Goal: Task Accomplishment & Management: Complete application form

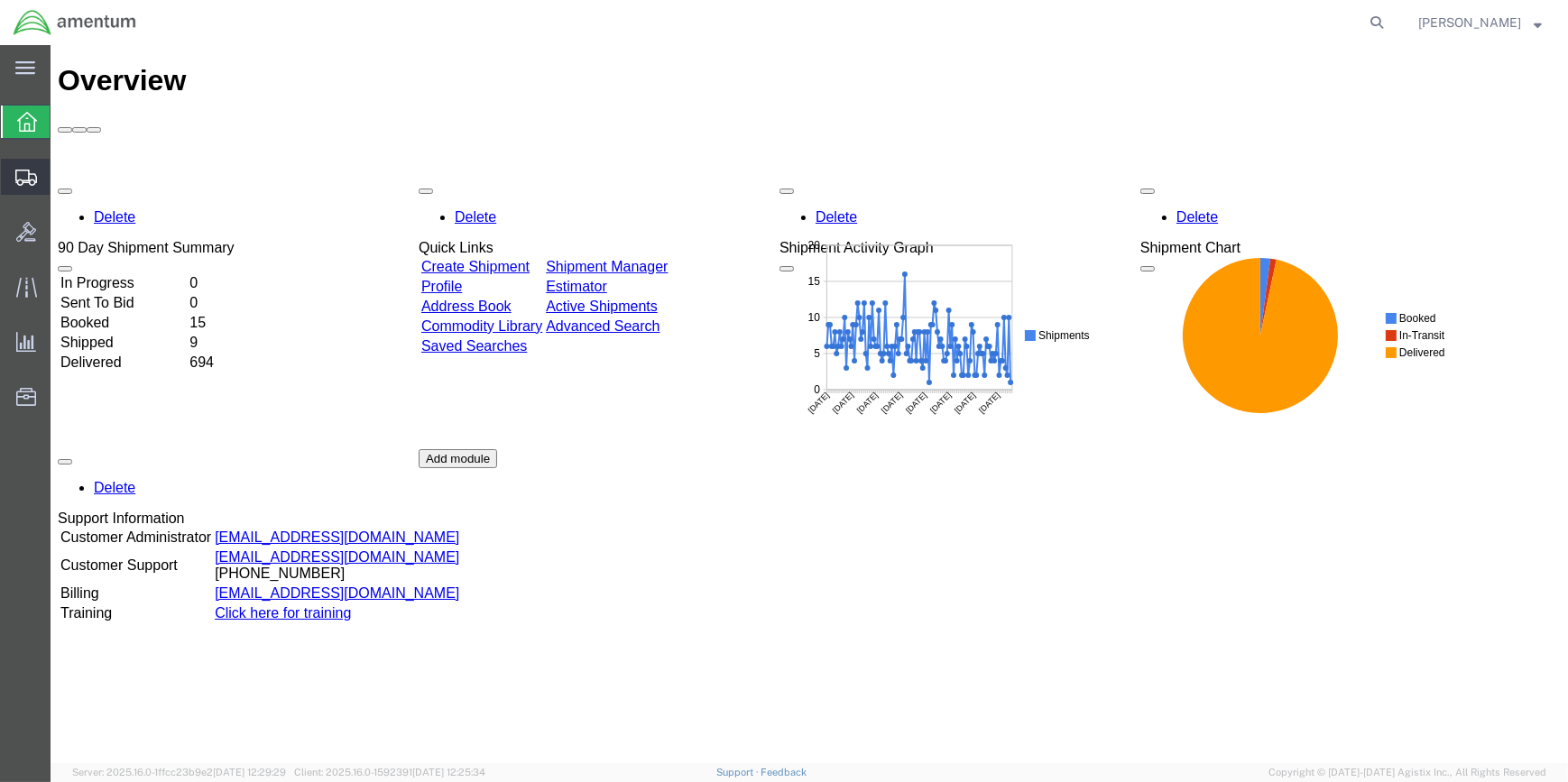
click at [0, 0] on span "Create Shipment" at bounding box center [0, 0] width 0 height 0
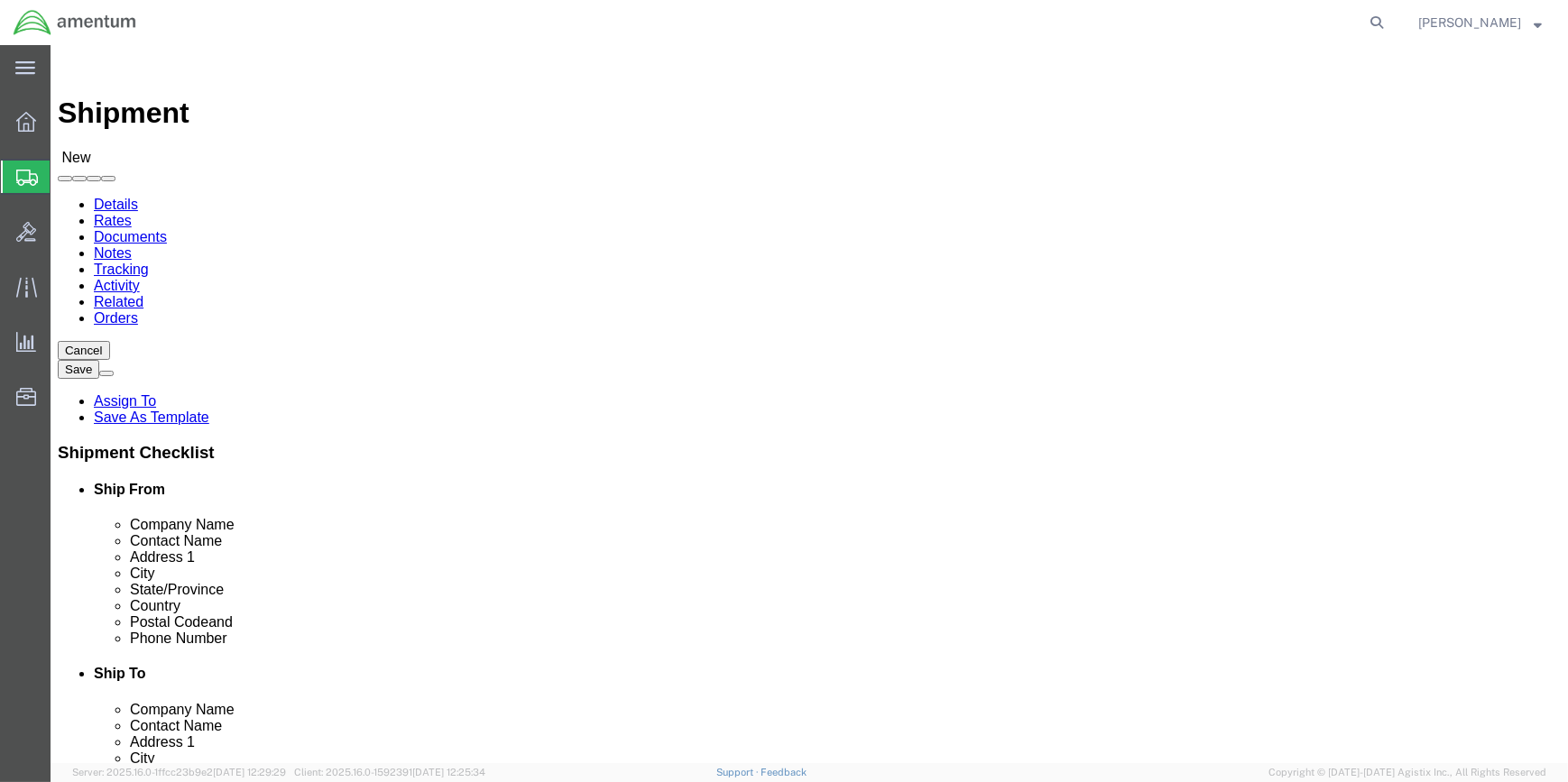
select select
drag, startPoint x: 308, startPoint y: 268, endPoint x: 324, endPoint y: 265, distance: 16.3
type input "WSA"
select select "49914"
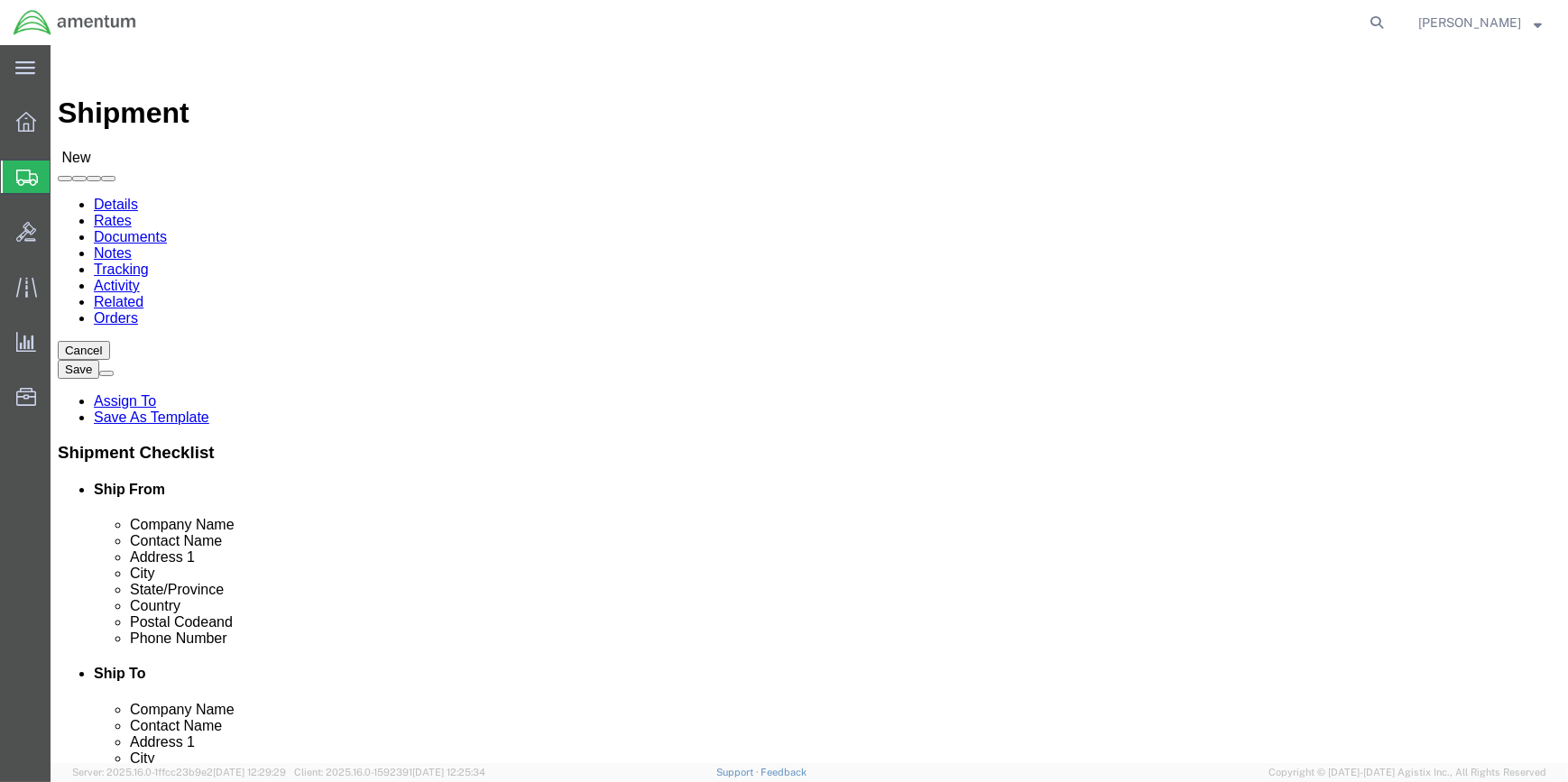
select select "[GEOGRAPHIC_DATA]"
drag, startPoint x: 332, startPoint y: 364, endPoint x: 179, endPoint y: 367, distance: 153.0
click div "Contact Name"
type input "[PERSON_NAME]"
type input "d"
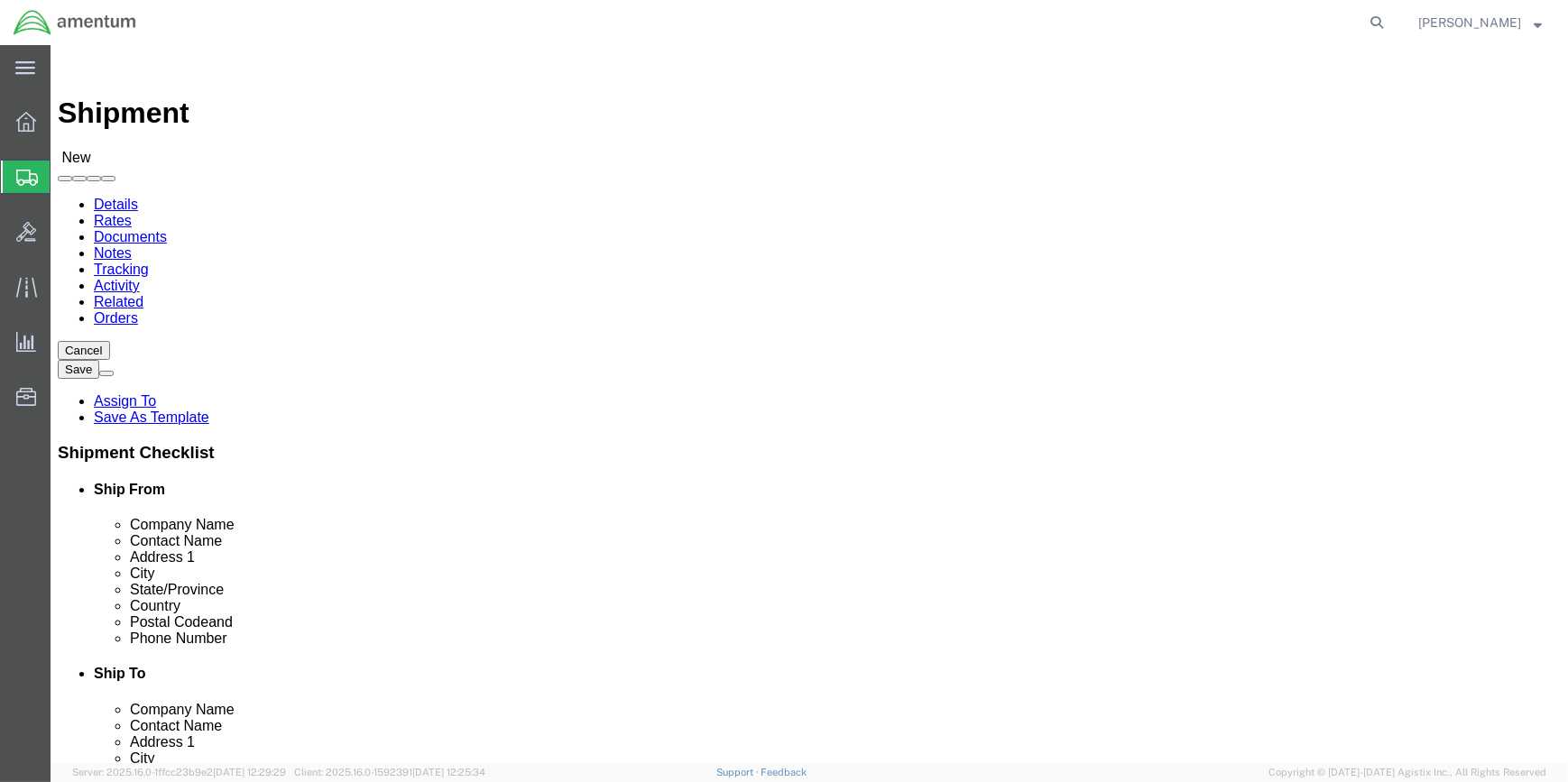
type input "d"
type input "[PERSON_NAME]"
click input "text"
type input "[PHONE_NUMBER]"
drag, startPoint x: 329, startPoint y: 643, endPoint x: 223, endPoint y: 637, distance: 106.2
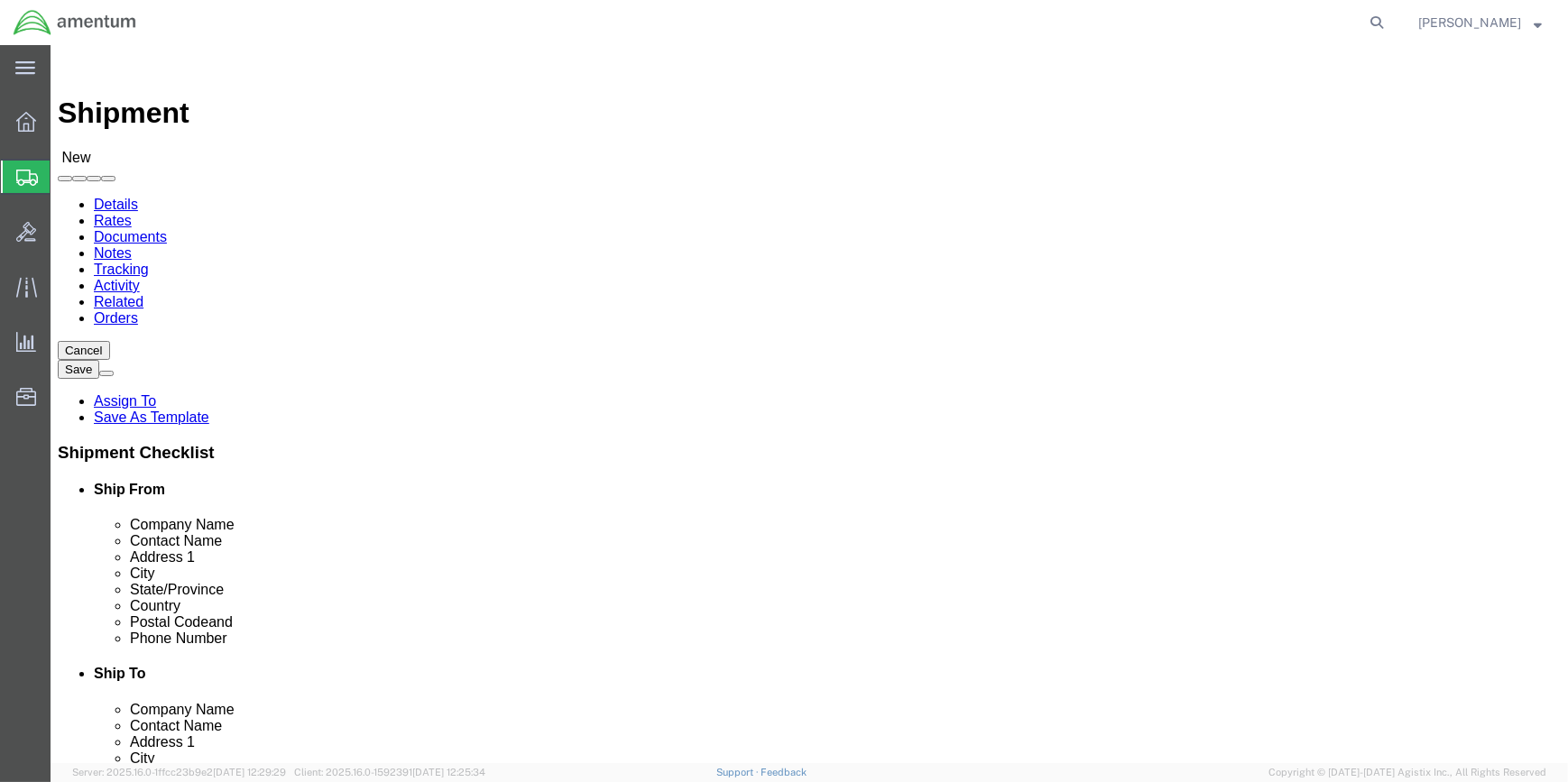
click div
type input "[PERSON_NAME][EMAIL_ADDRESS][PERSON_NAME][DOMAIN_NAME]"
type input "EHO"
select select "49929"
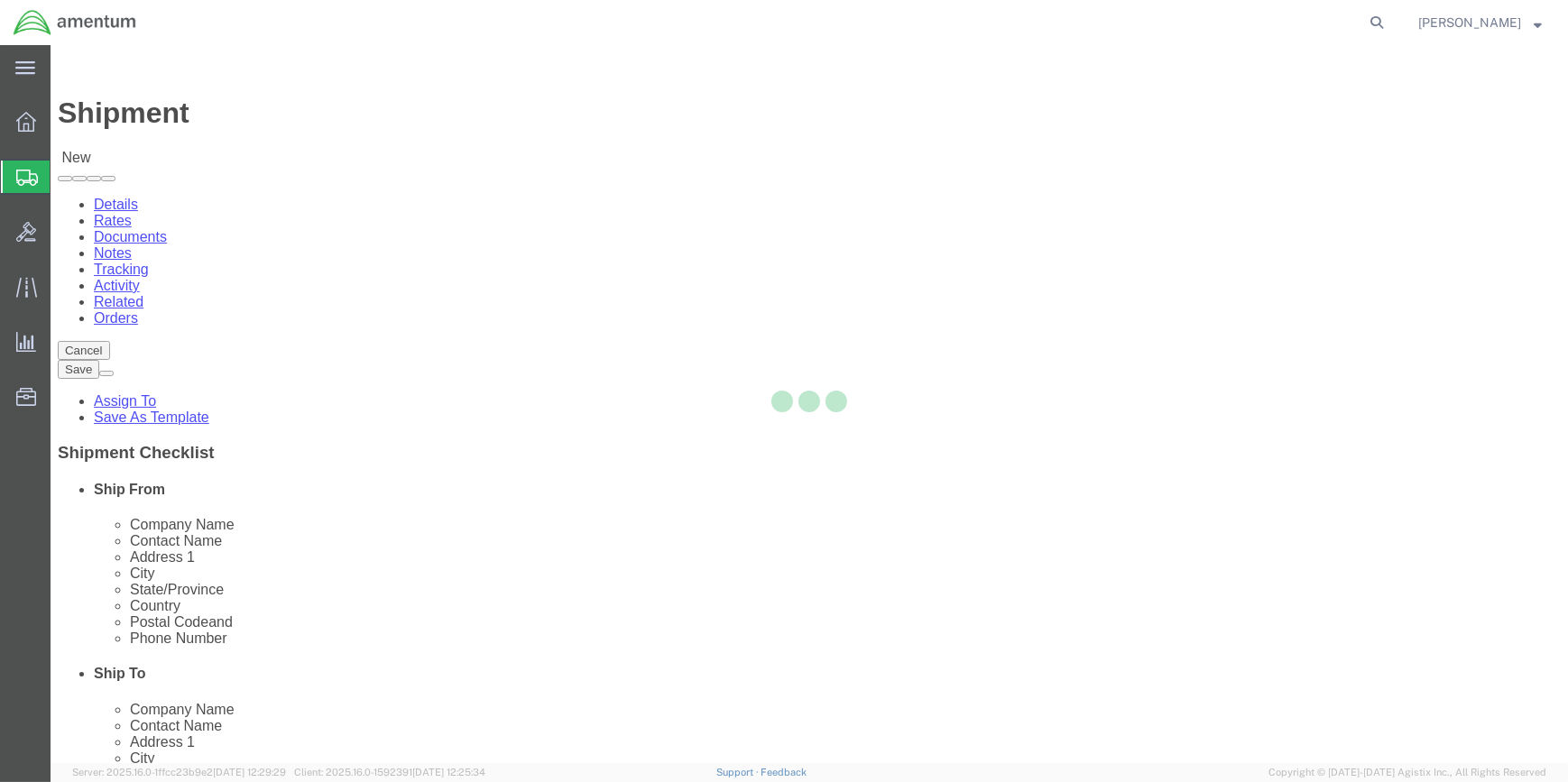
select select "[GEOGRAPHIC_DATA]"
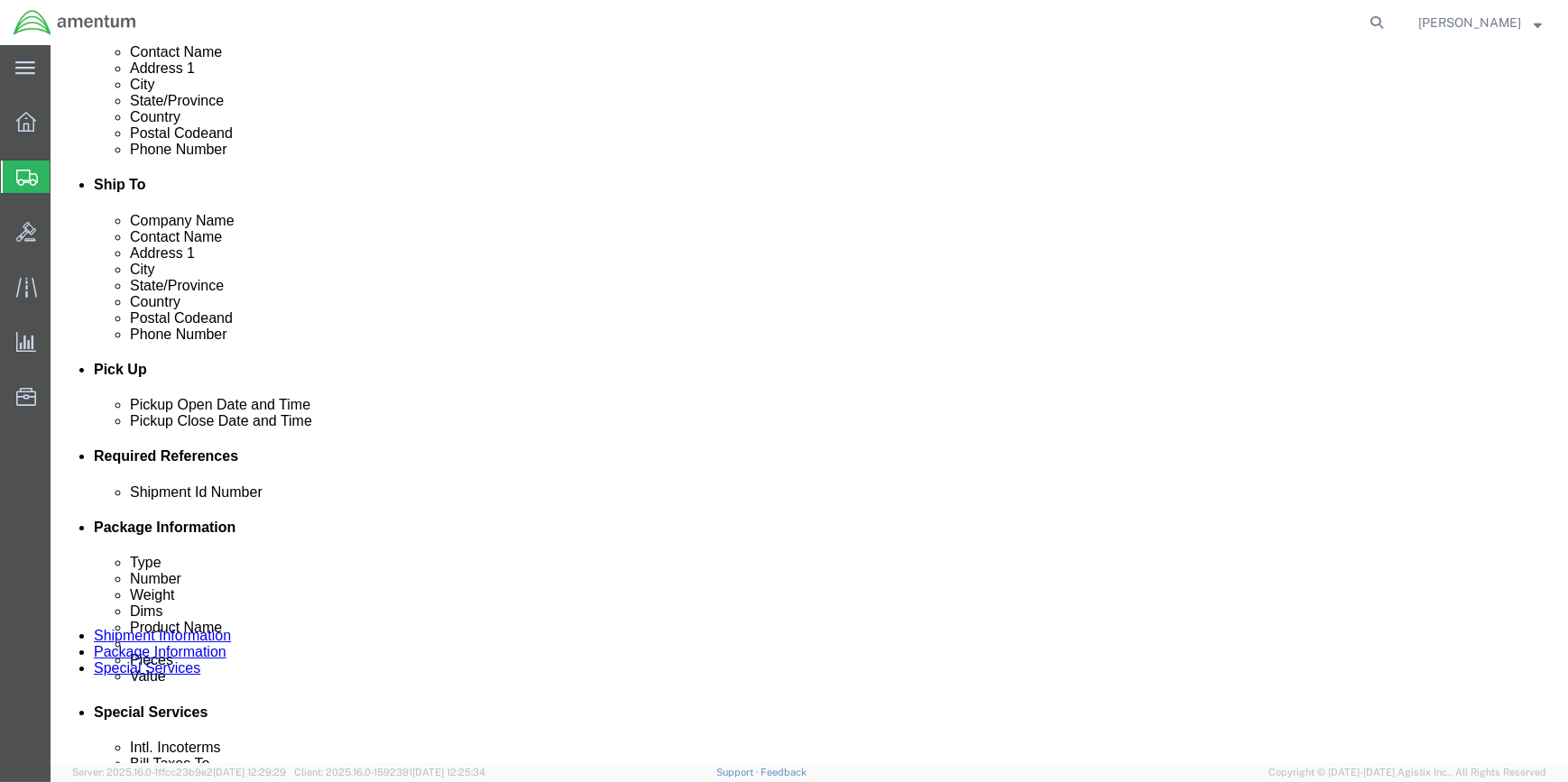
scroll to position [656, 0]
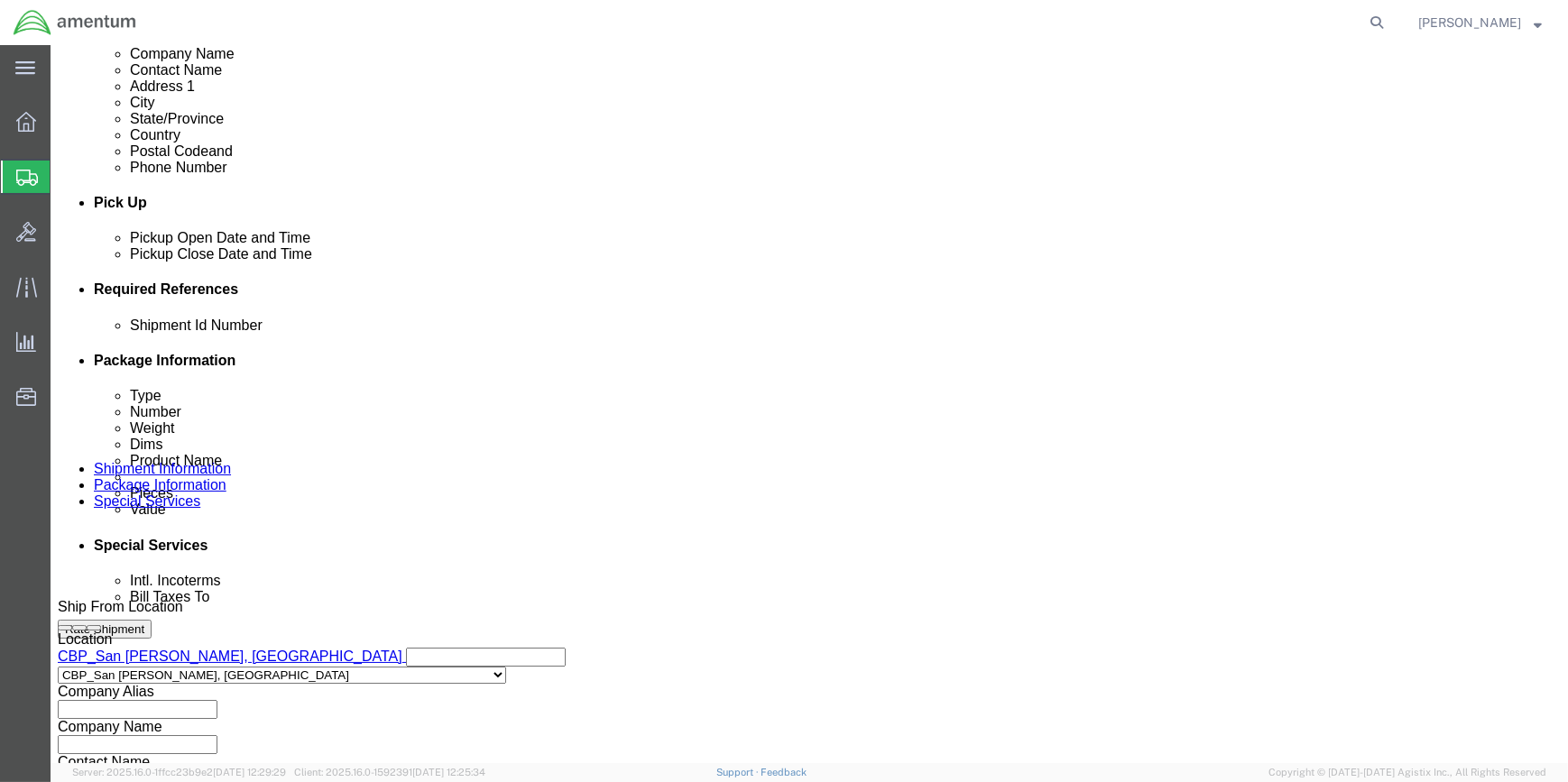
click button "Add reference"
click select "Select Account Type Activity ID Airline Appointment Number ASN Batch Request # …"
select select "CUSTREF"
click select "Select Account Type Activity ID Airline Appointment Number ASN Batch Request # …"
click input "text"
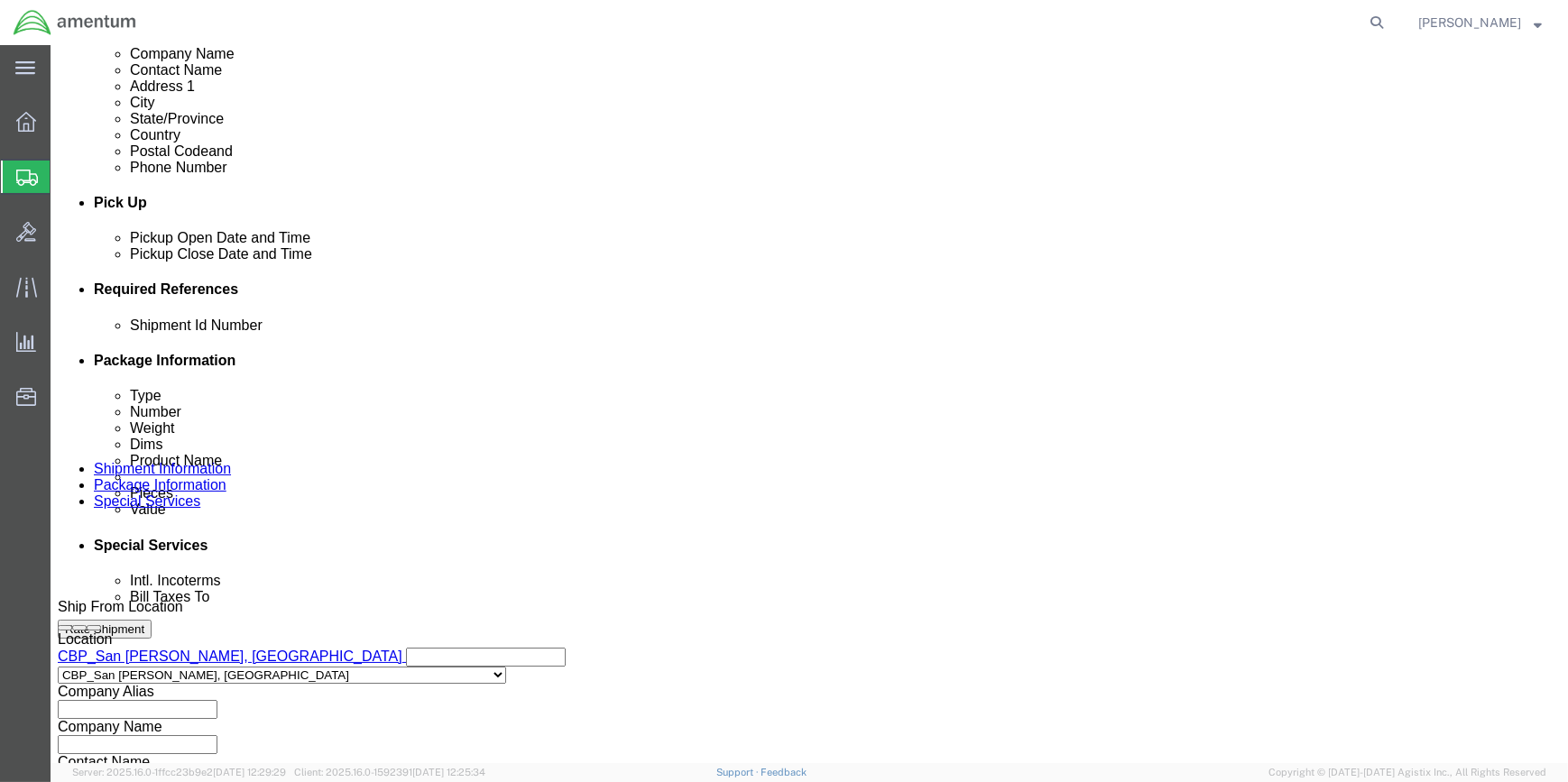
type input "94318, 94323"
click button "Add reference"
click select "Select Account Type Activity ID Airline Appointment Number ASN Batch Request # …"
select select "DEPT"
click select "Select Account Type Activity ID Airline Appointment Number ASN Batch Request # …"
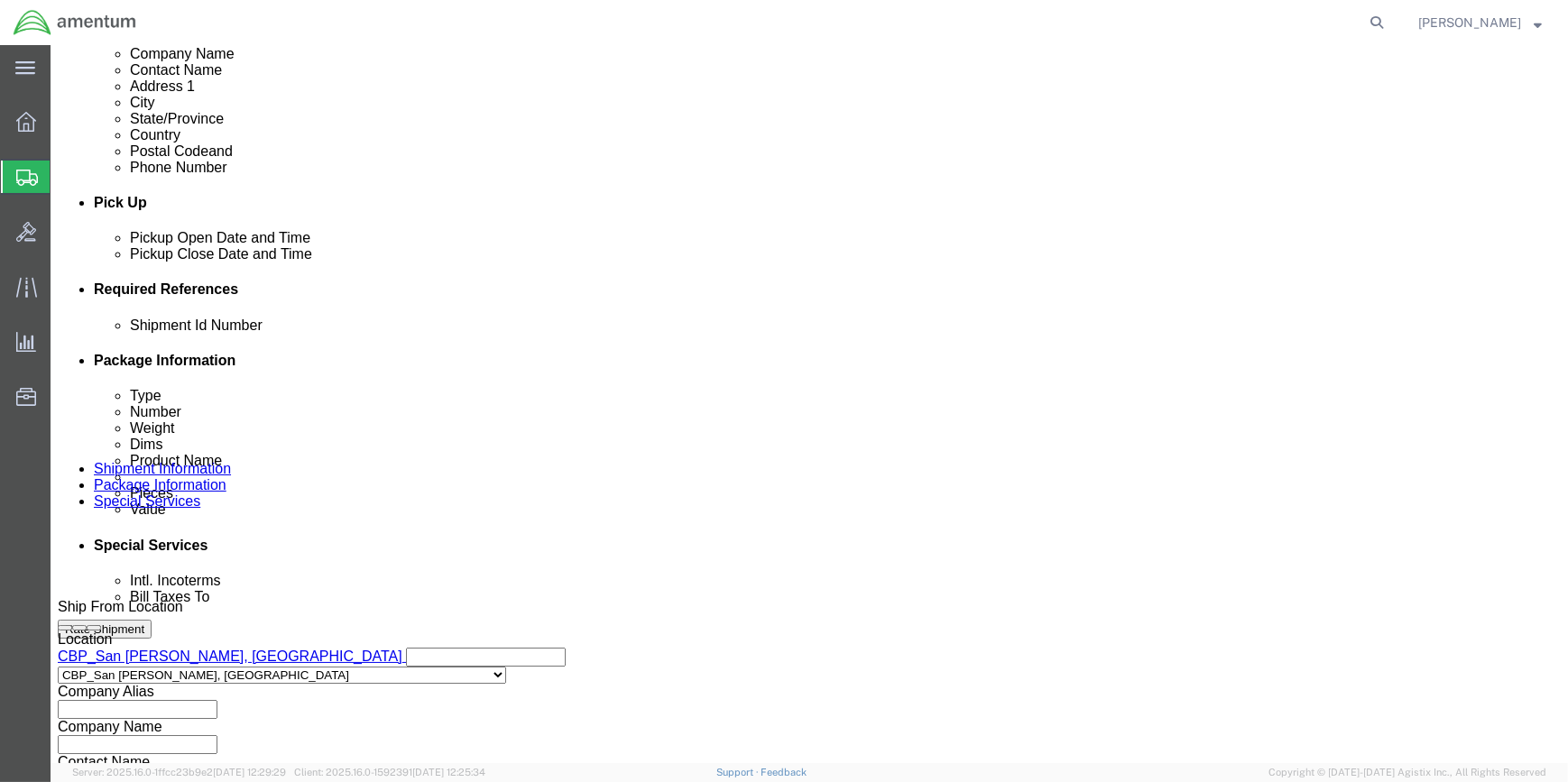
click input "text"
type input "CBP"
drag, startPoint x: 1032, startPoint y: 395, endPoint x: 791, endPoint y: 408, distance: 241.4
click button "Add reference"
click select "Select Account Type Activity ID Airline Appointment Number ASN Batch Request # …"
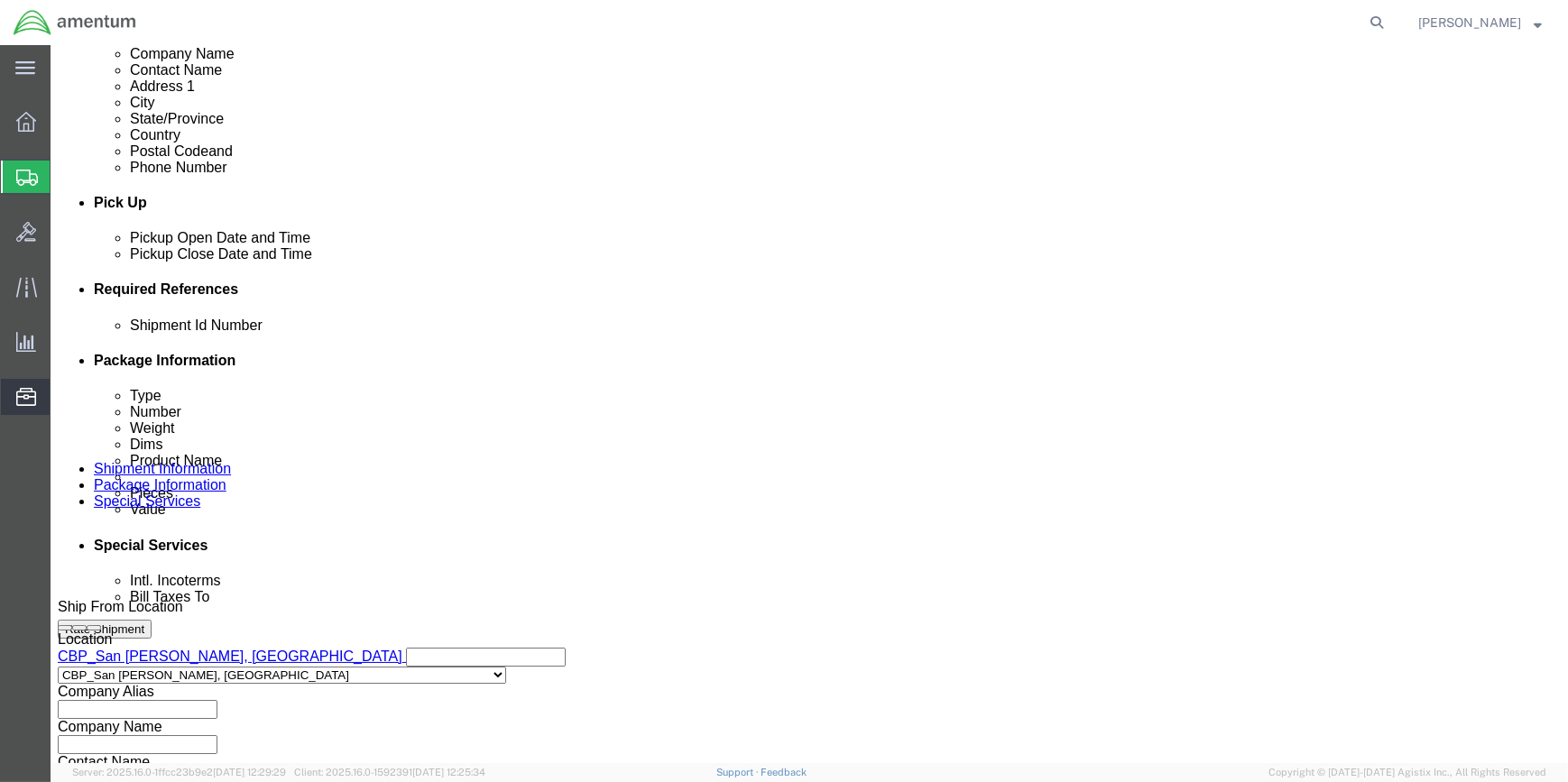
select select "PROJNUM"
click select "Select Account Type Activity ID Airline Appointment Number ASN Batch Request # …"
drag, startPoint x: 285, startPoint y: 488, endPoint x: 599, endPoint y: 479, distance: 314.1
click input "text"
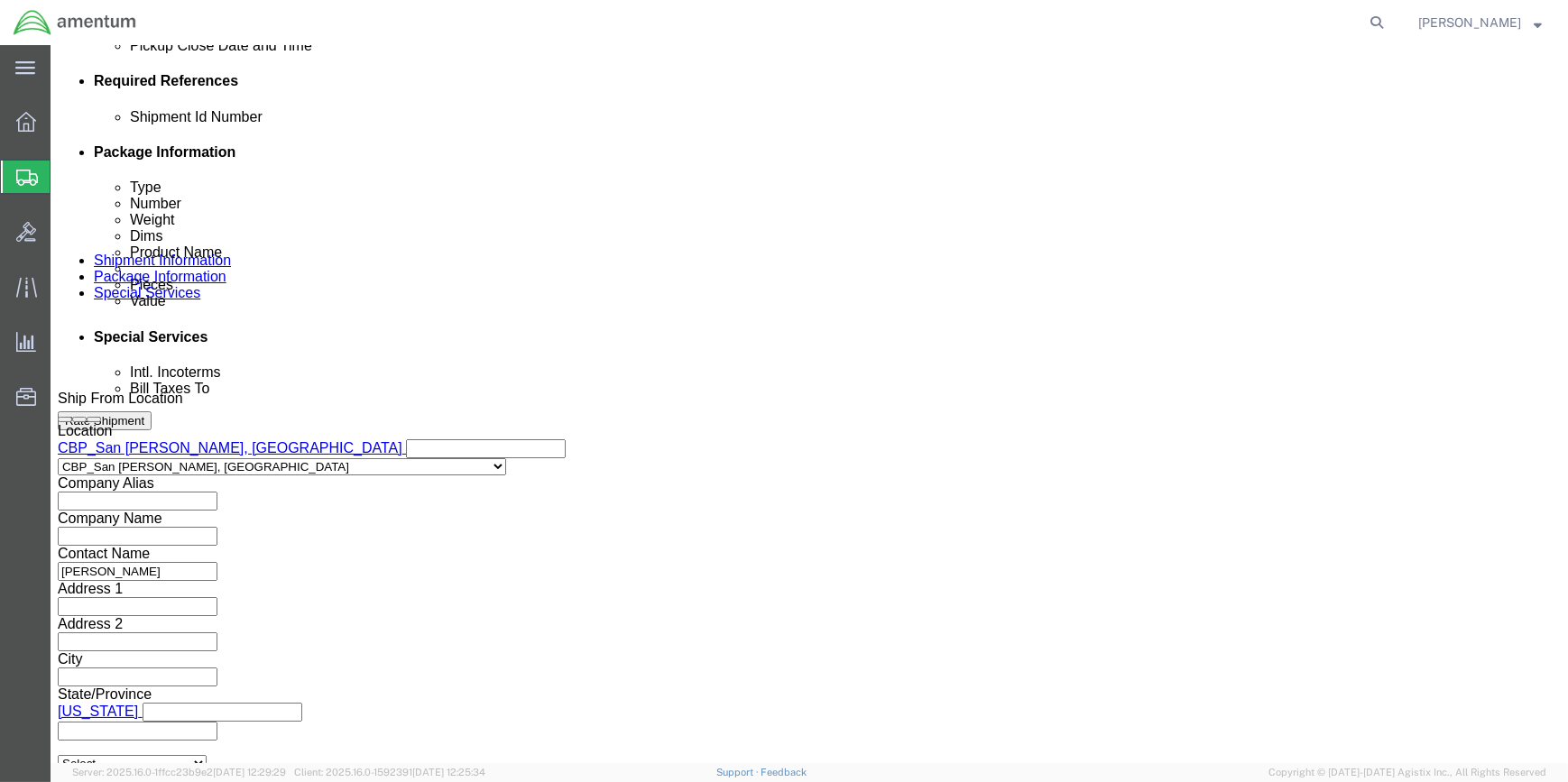
type input "6118.03.03.2219.000.WSA.0000"
click button "Continue"
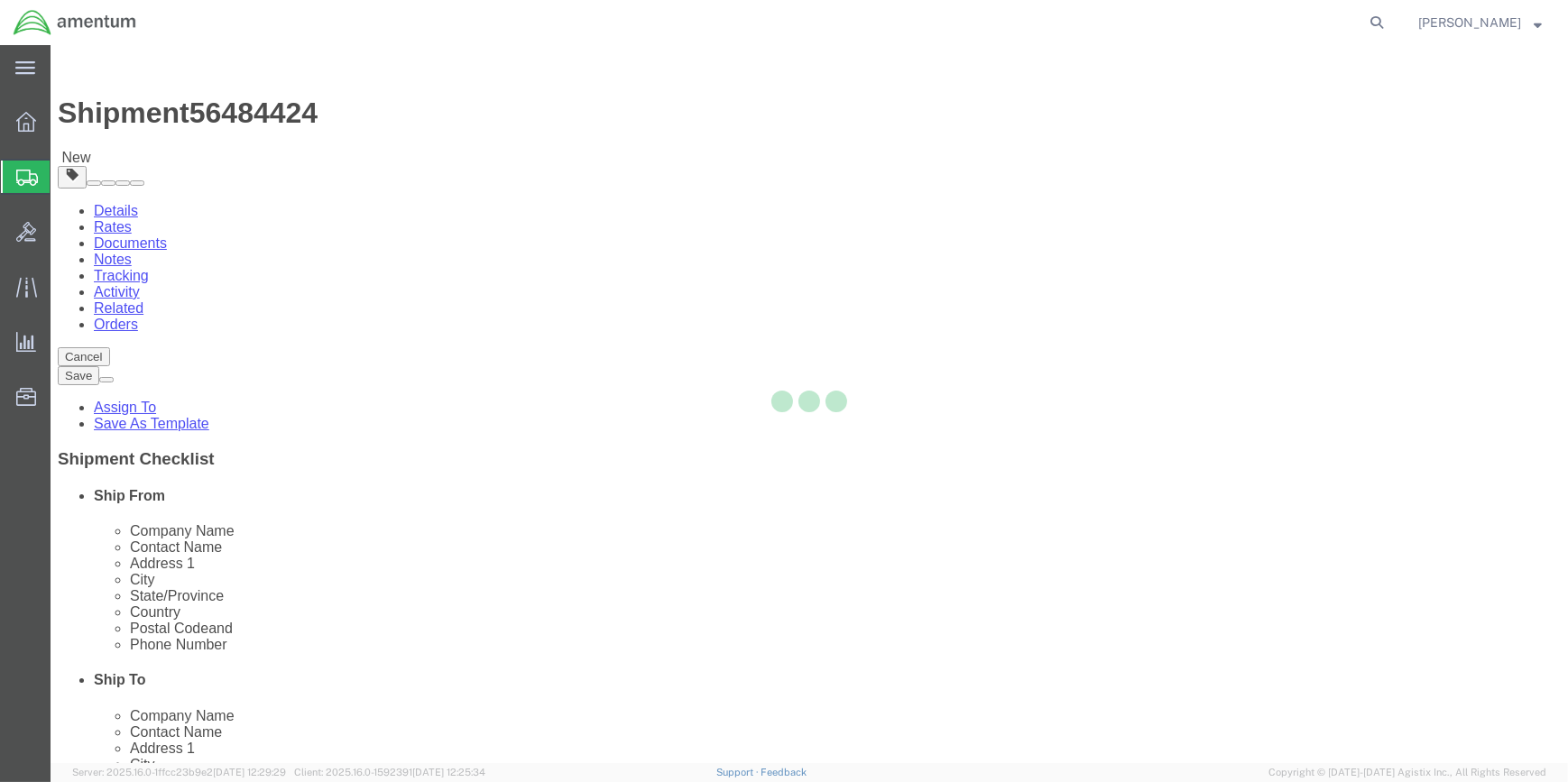
select select "CBOX"
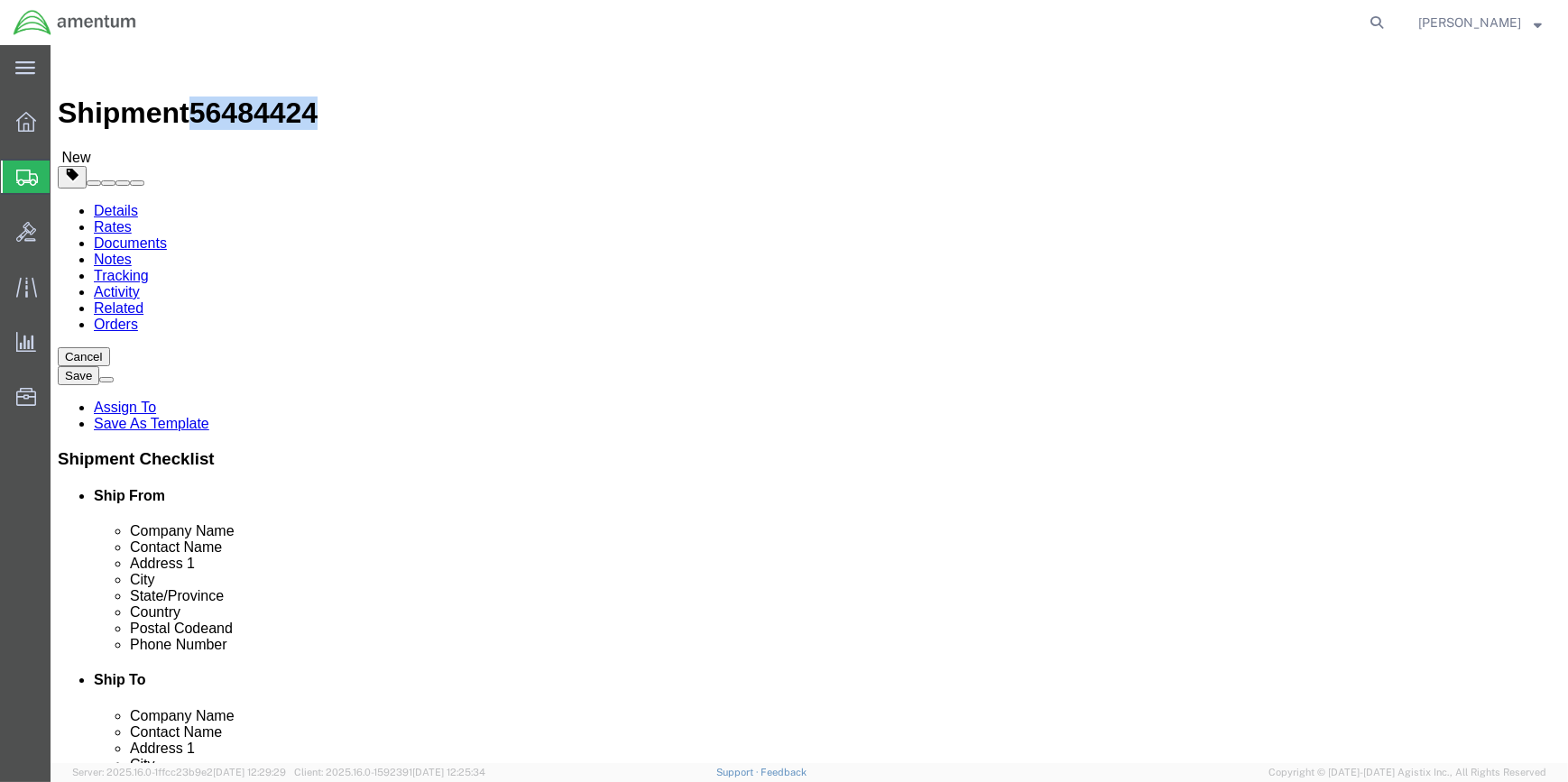
drag, startPoint x: 151, startPoint y: 18, endPoint x: 233, endPoint y: 18, distance: 82.0
click span "56484424"
drag, startPoint x: 233, startPoint y: 18, endPoint x: 221, endPoint y: 18, distance: 12.0
copy span "56484424"
click input "text"
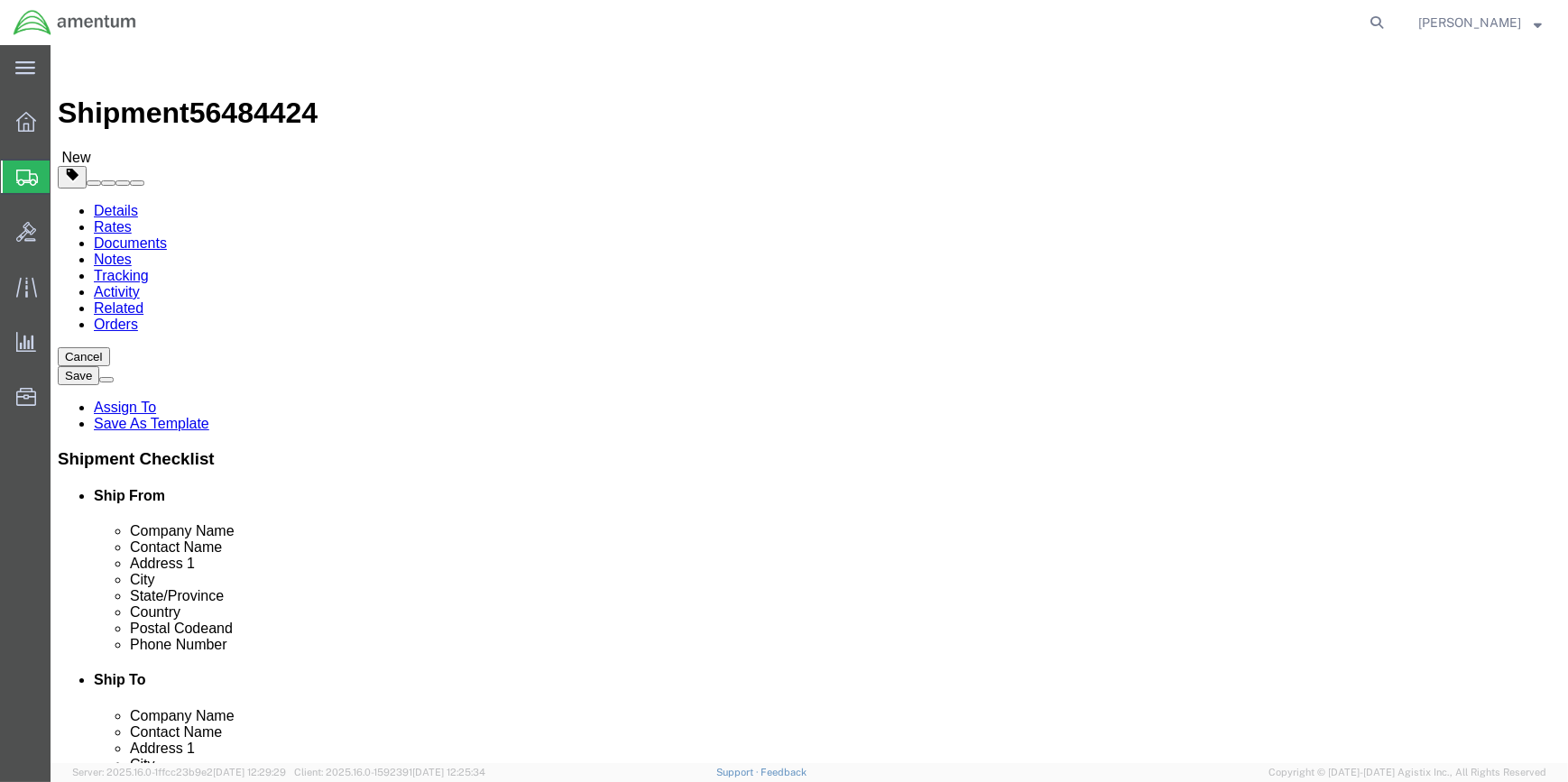
type input "18"
type input "28"
click input "0.00"
type input "0"
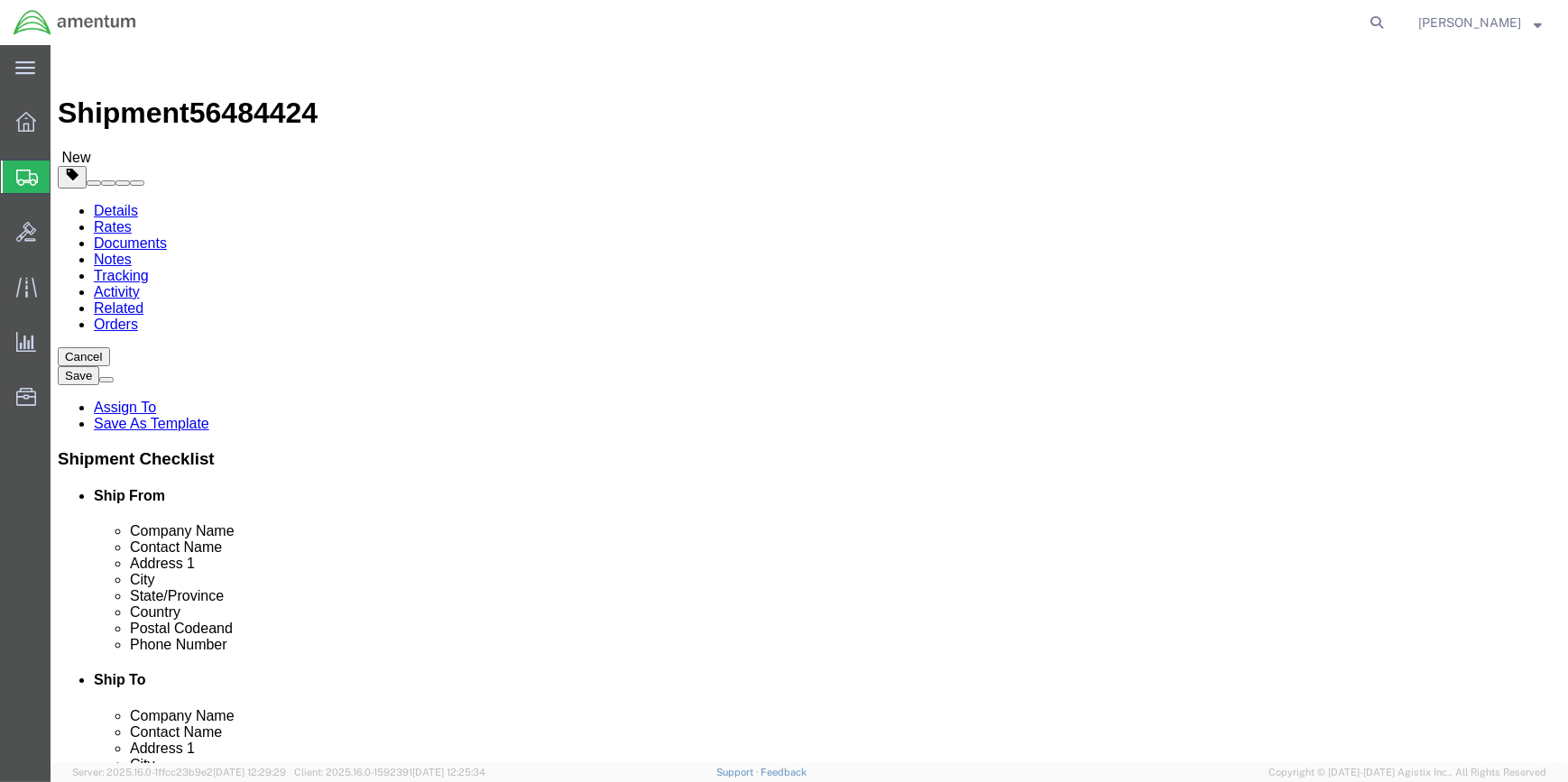
type input "82"
click div "Package Content # 1 x Package Type Select BCK Boxes Bale(s) Basket(s) Bolt(s) B…"
click span
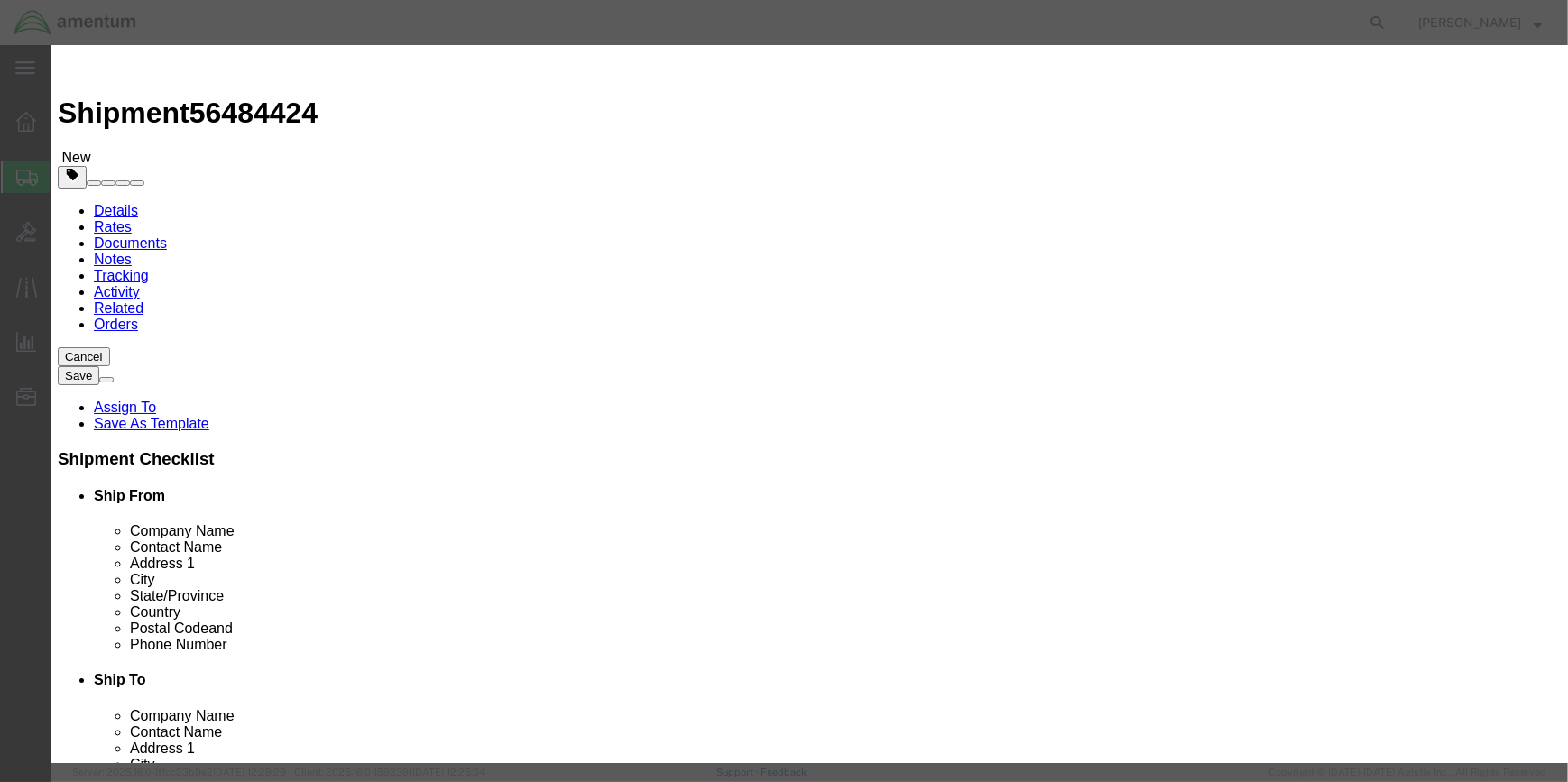
click input "text"
type input "CREW VEST"
type input "5"
type input ".05"
select select "USD"
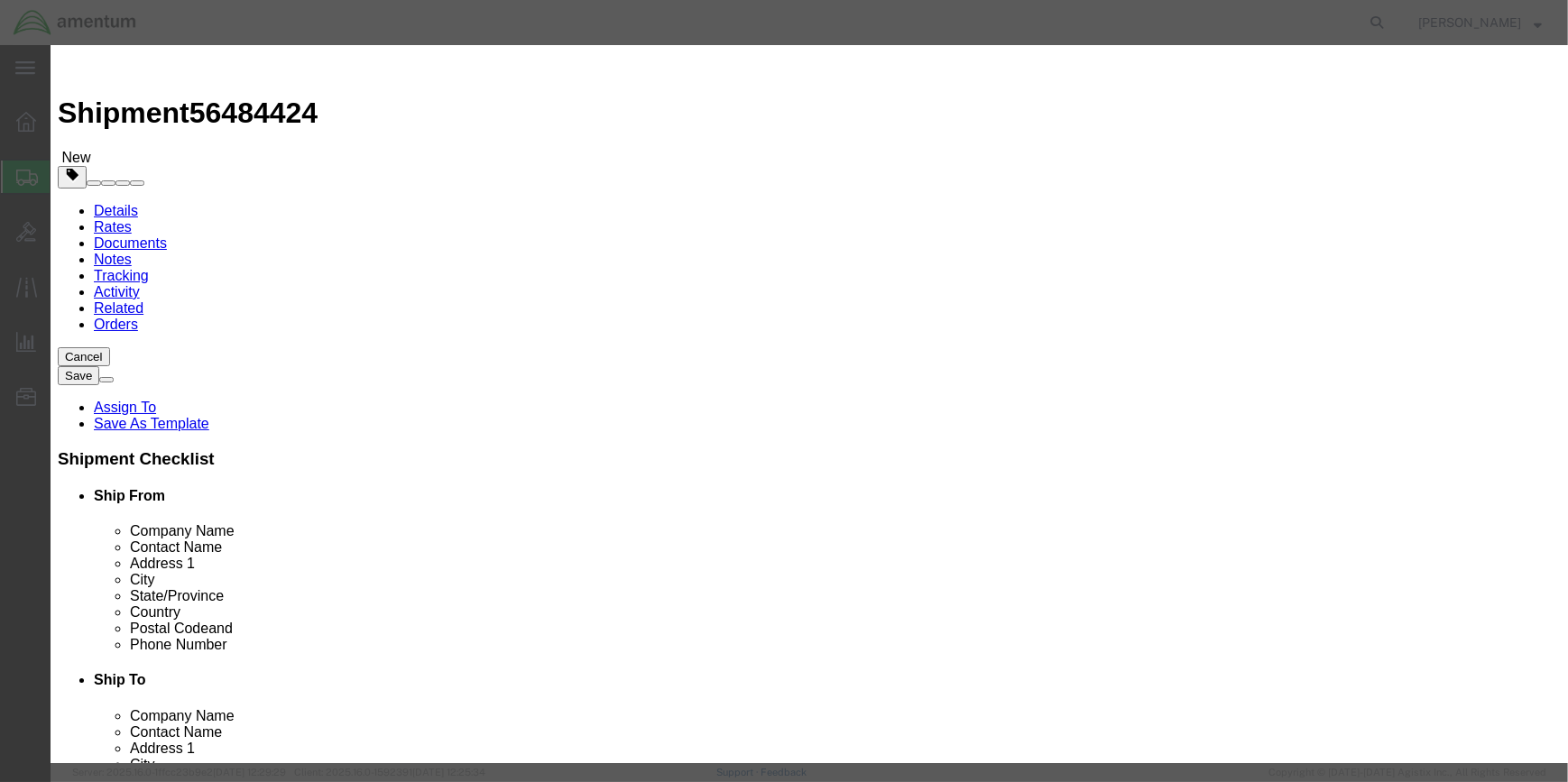
scroll to position [4, 0]
click input "checkbox"
checkbox input "true"
click input "text"
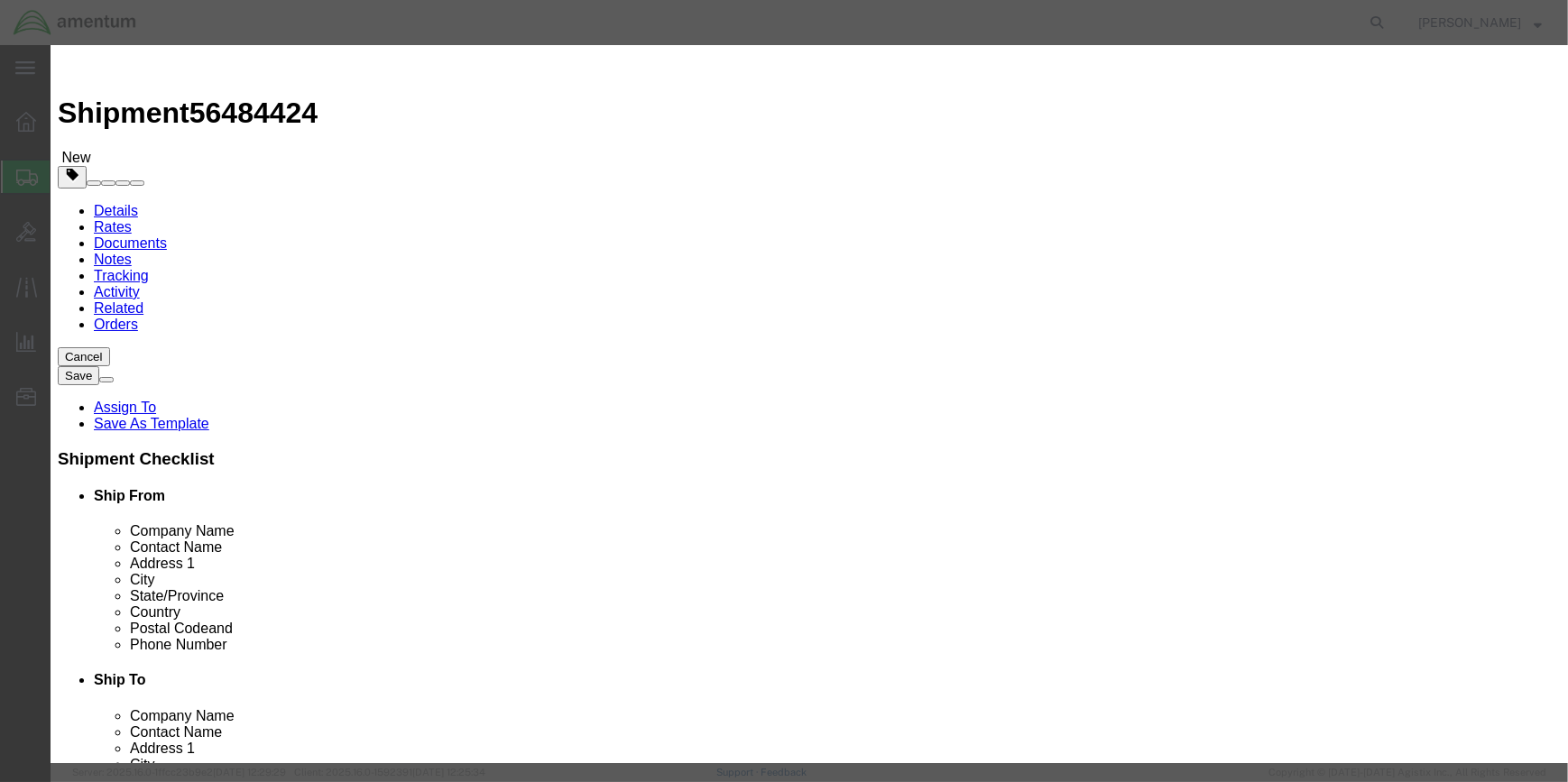
scroll to position [0, 34]
click input "LIFE-SAVING APPLIANCES, SELG-INFLATING"
type input "LIFE-SAVING APPLIANCES, SELF-INFLATING"
click input "text"
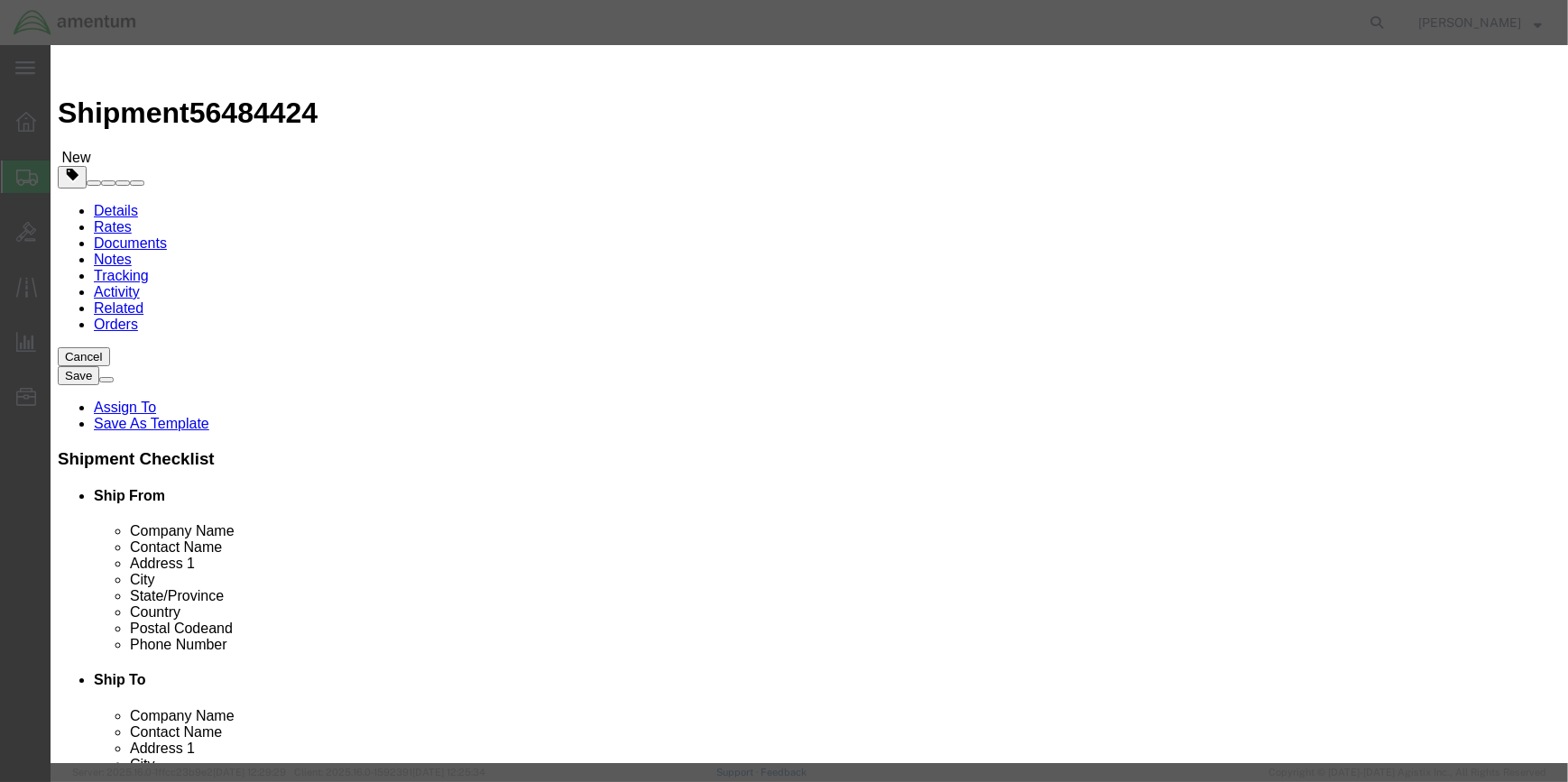
scroll to position [0, 0]
type input "2990"
click select "Select 1 Explosive 1.1 Explosive 1.2 Explosive 1.3 Explosive 1.4 Explosive 1.5 …"
select select "9 Miscellaneous"
click select "Select 1 Explosive 1.1 Explosive 1.2 Explosive 1.3 Explosive 1.4 Explosive 1.5 …"
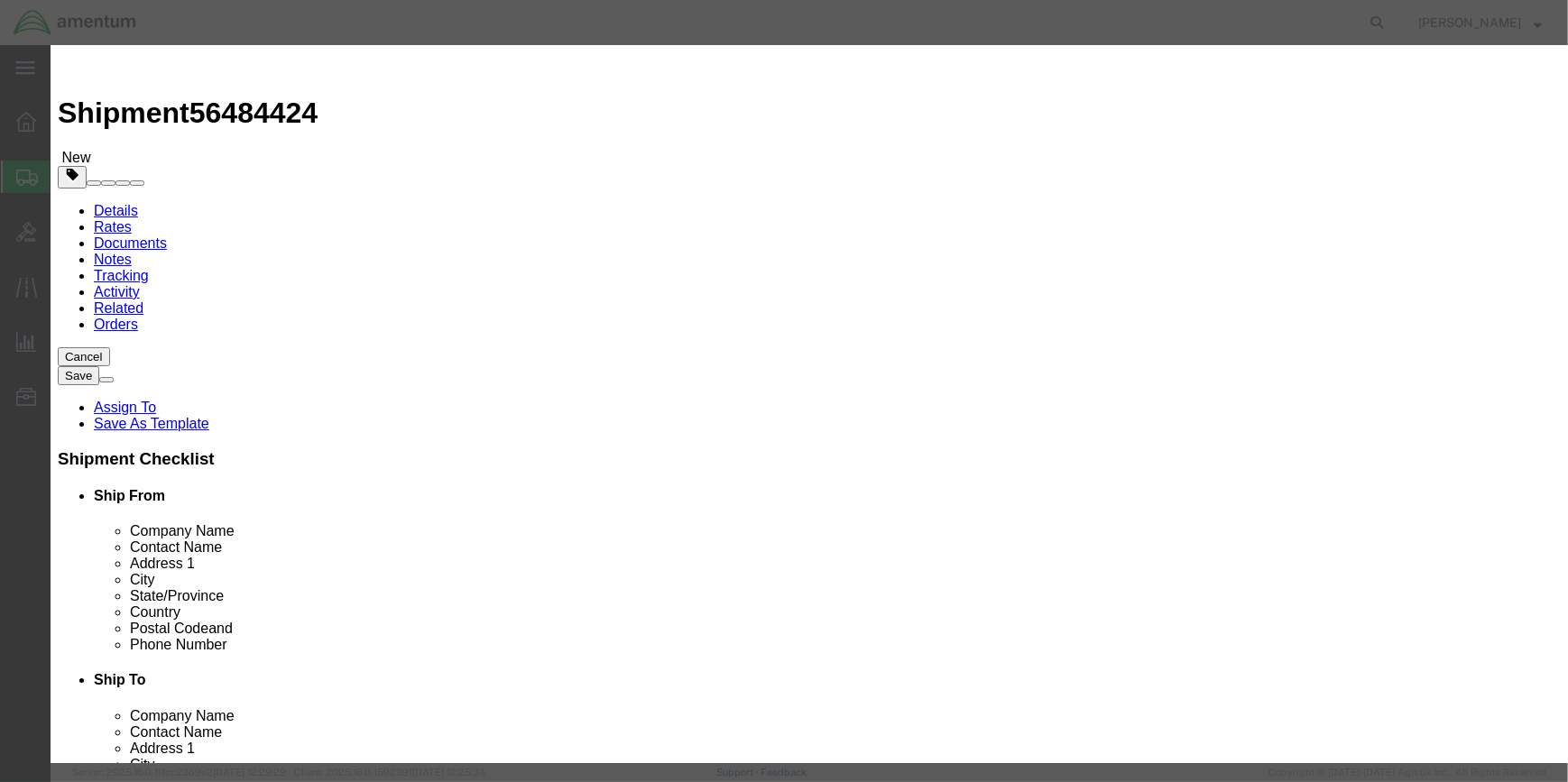
click select "Select 1 - Drums 2 - Reserved 3 - Jerricans 4 - Boxes 5 - Bags 6 - Composite Pa…"
select select "BOXES"
click select "Select 1 - Drums 2 - Reserved 3 - Jerricans 4 - Boxes 5 - Bags 6 - Composite Pa…"
drag, startPoint x: 501, startPoint y: 471, endPoint x: 568, endPoint y: 481, distance: 67.7
click input "text"
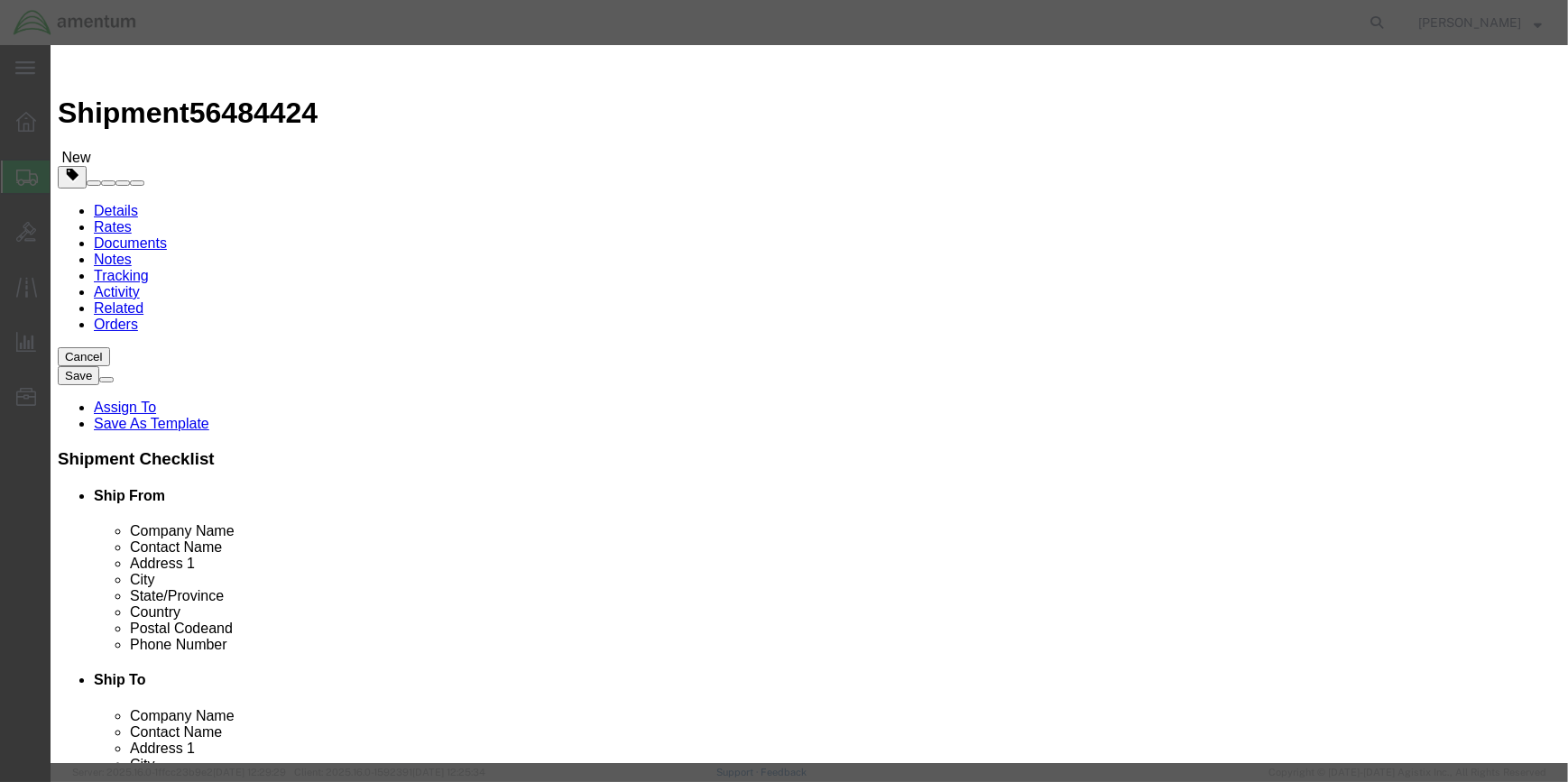
type input "955"
click input "text"
type input "30.6"
click select "Select curies gallons kgs lbs liters milliliters"
select select "KGS"
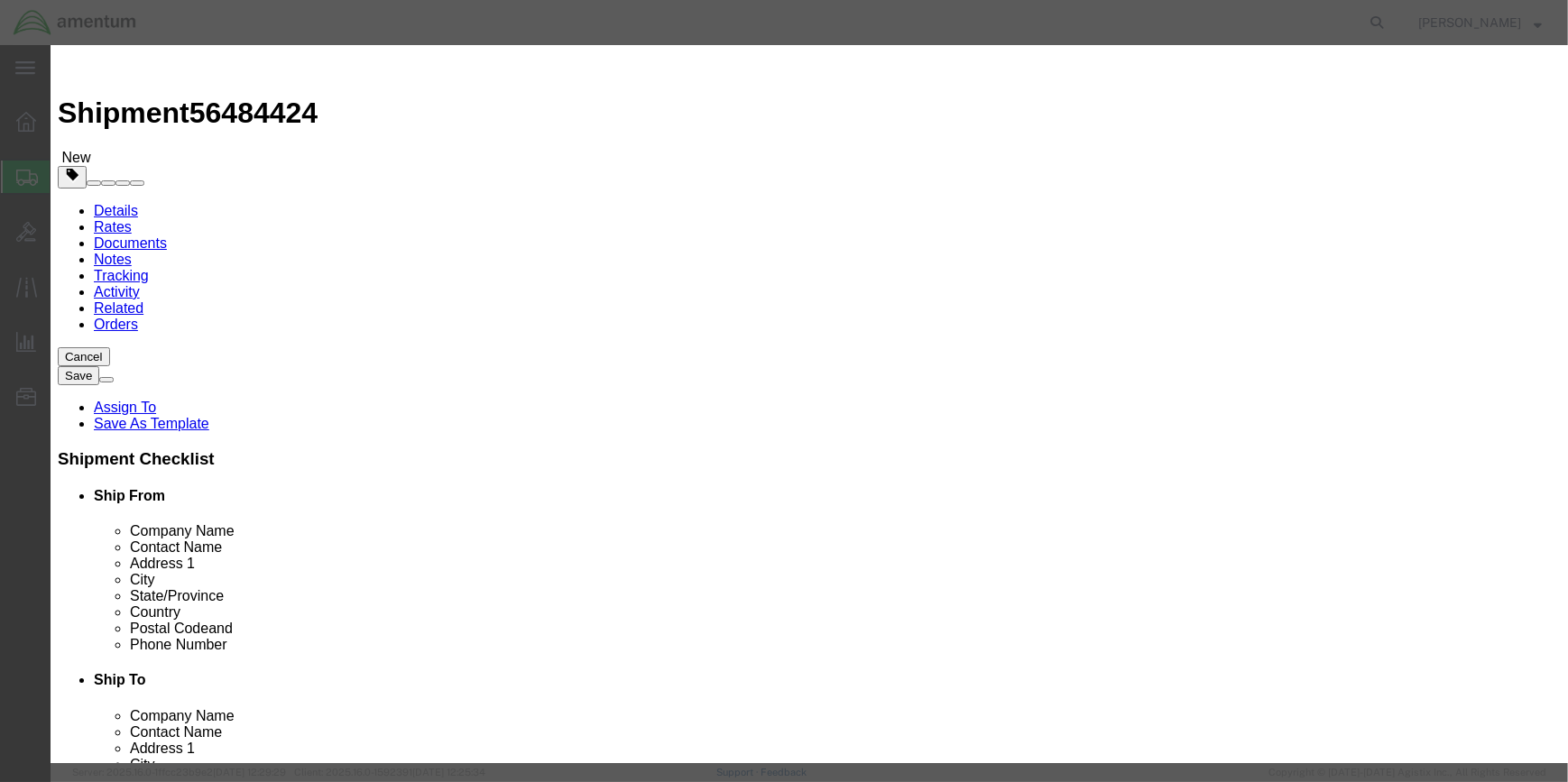
click select "Select curies gallons kgs lbs liters milliliters"
click select "Container Material A - Steel (all types and surface treatments) B - Aluminum C …"
select select "FIBERBOARD"
click select "Container Material A - Steel (all types and surface treatments) B - Aluminum C …"
click input "text"
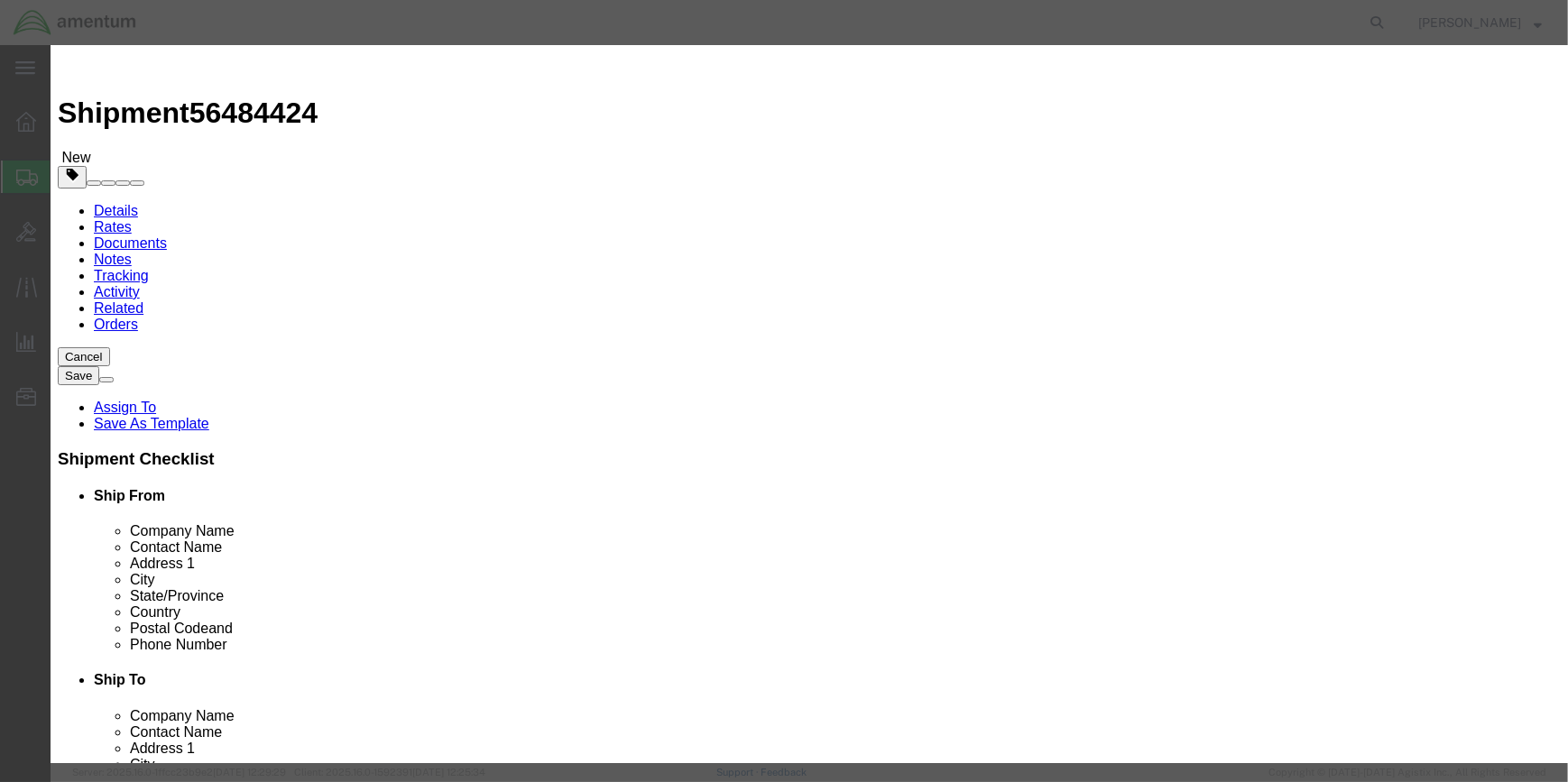
type input "CHEMTREC"
type input "CCN 216832"
click input "text"
type input "[PHONE_NUMBER]"
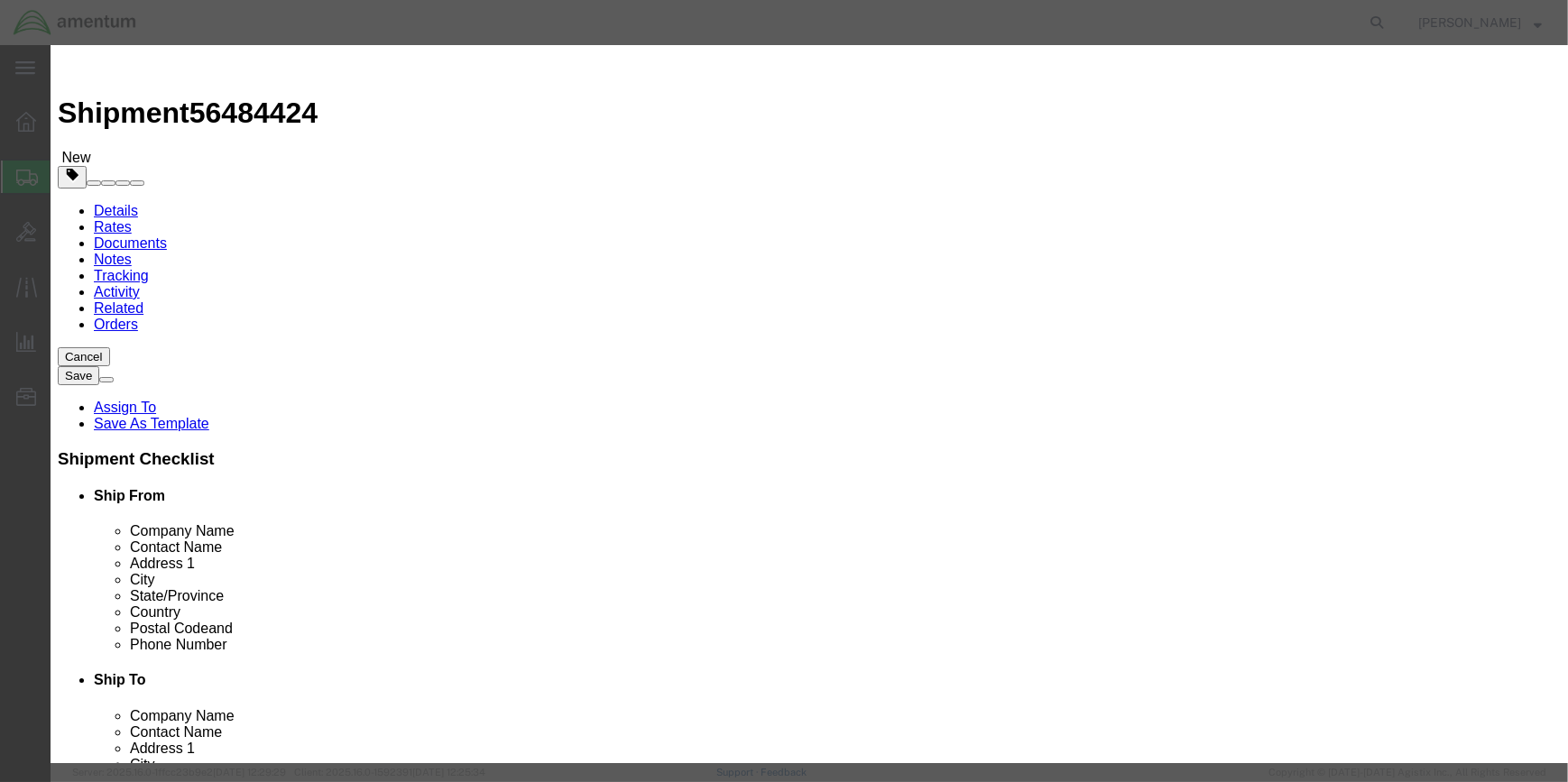
drag, startPoint x: 695, startPoint y: 413, endPoint x: 740, endPoint y: 415, distance: 45.0
click input "LIFE-SAVING APPLIANCES, SELF-INFLATING"
drag, startPoint x: 1140, startPoint y: 620, endPoint x: 1120, endPoint y: 618, distance: 20.1
click button "Save & Close"
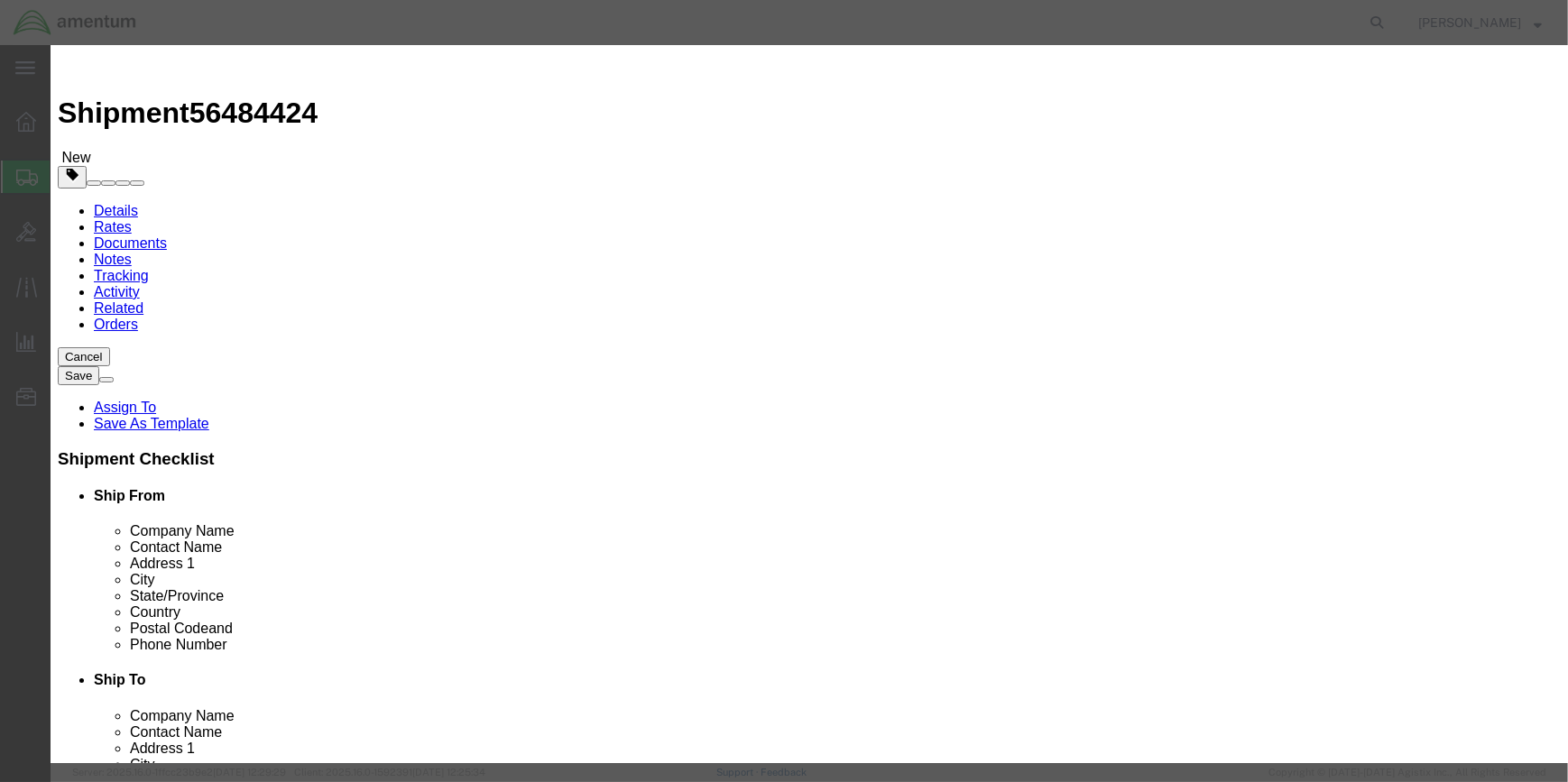
scroll to position [0, 0]
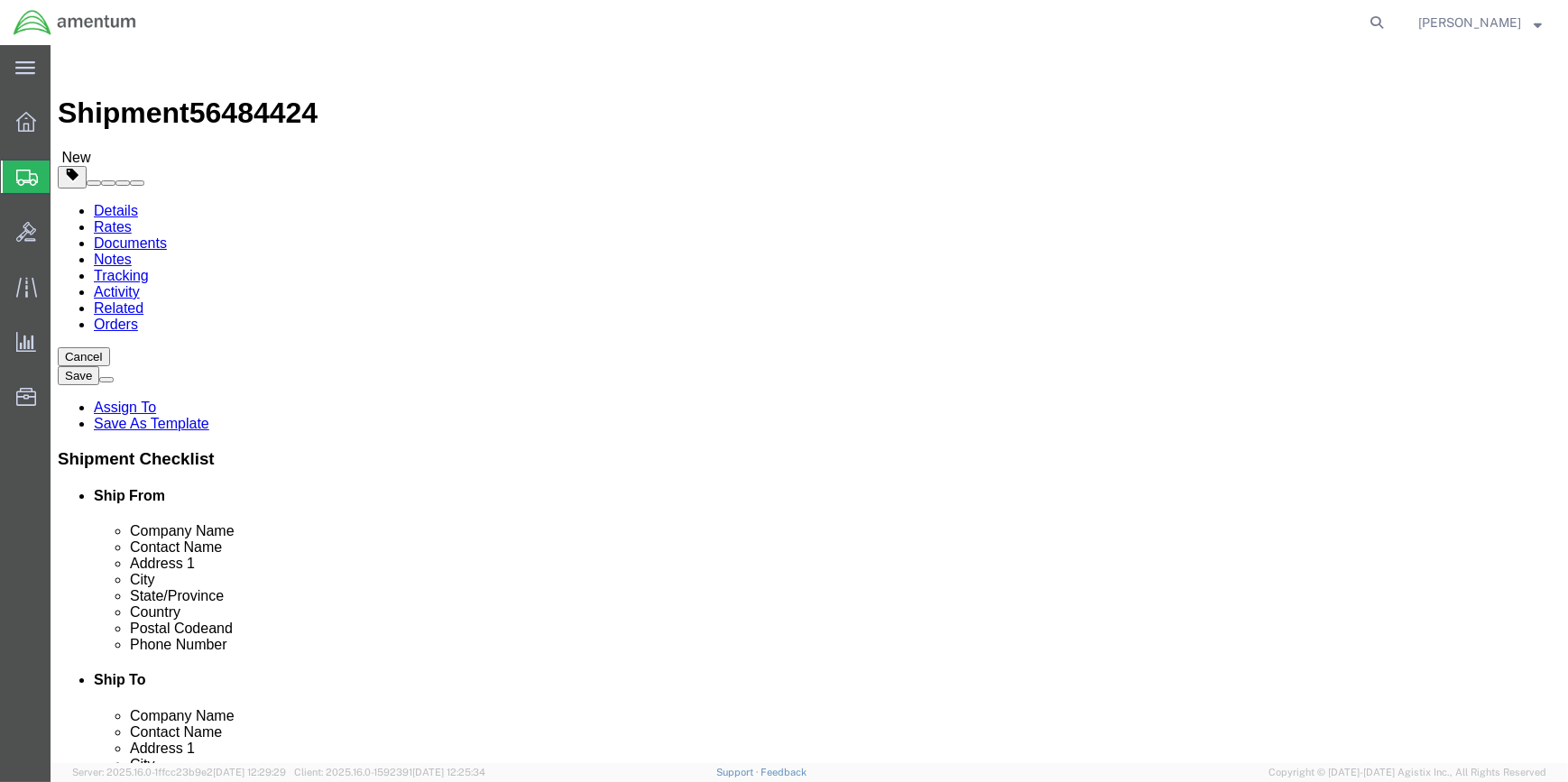
click span
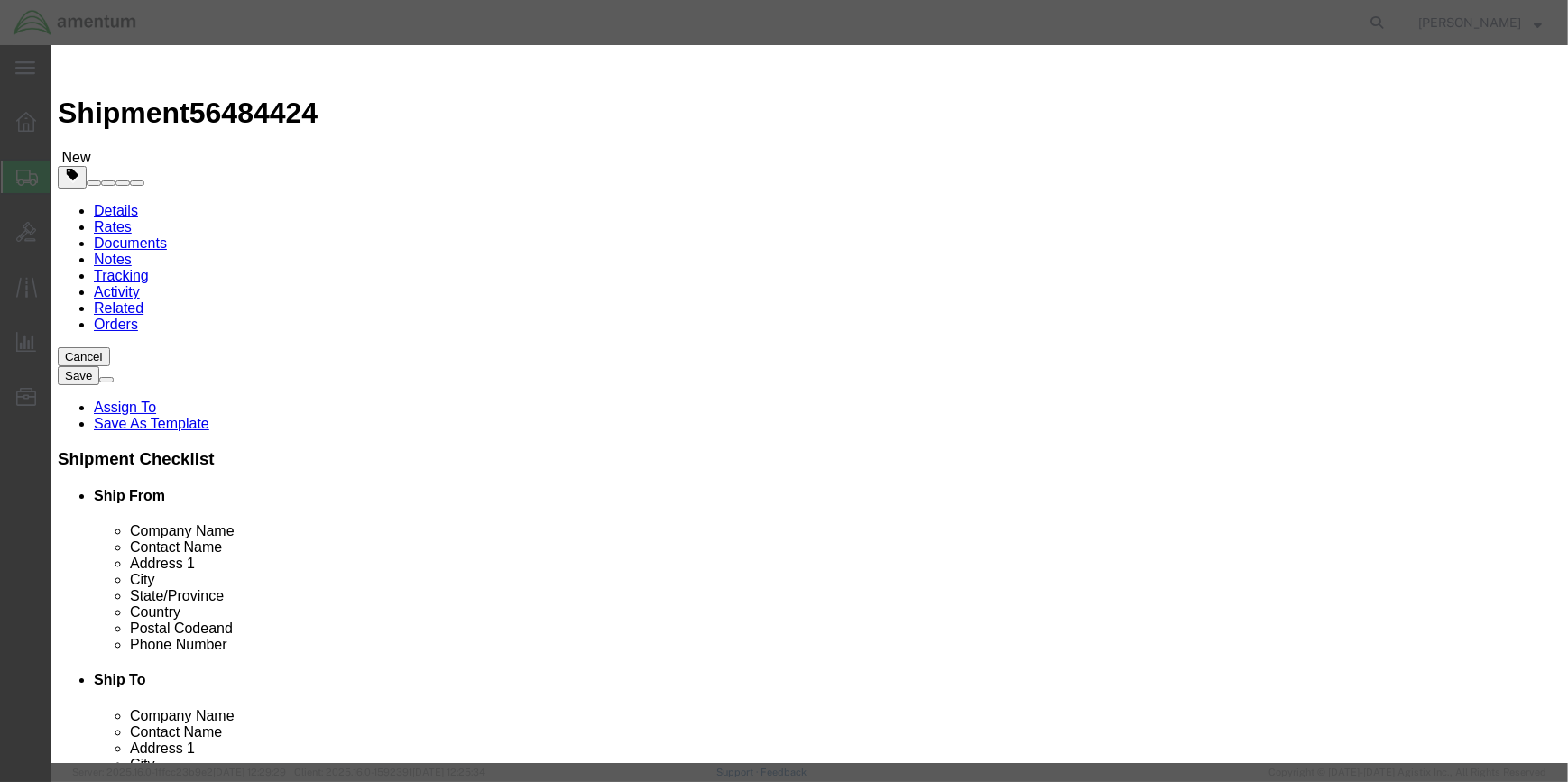
click input "text"
type input "SEA BOTTLE"
click input "0"
type input "0"
type input "5"
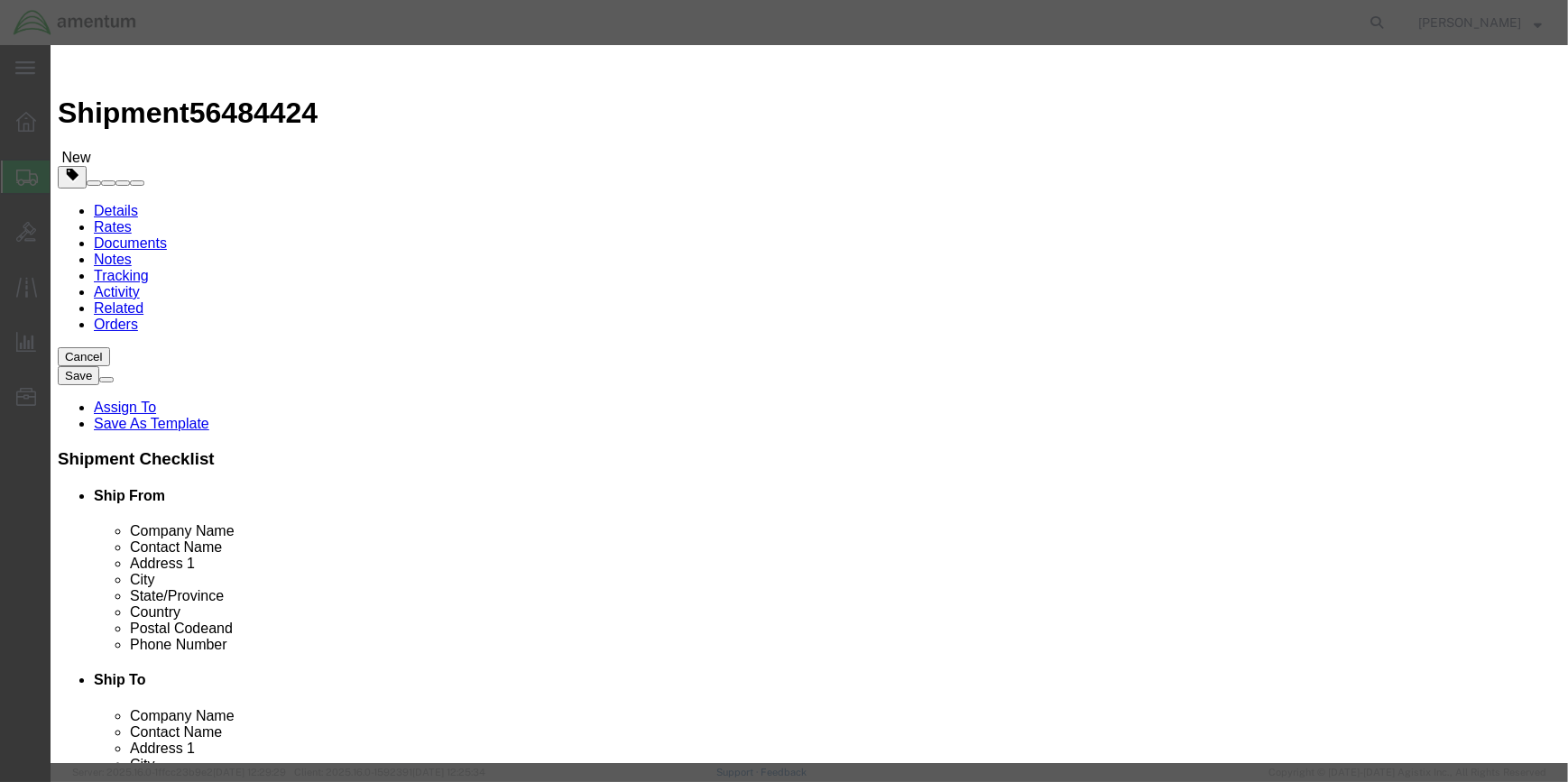
click input "text"
type input ".20"
drag, startPoint x: 445, startPoint y: 512, endPoint x: 513, endPoint y: 447, distance: 94.1
click input "checkbox"
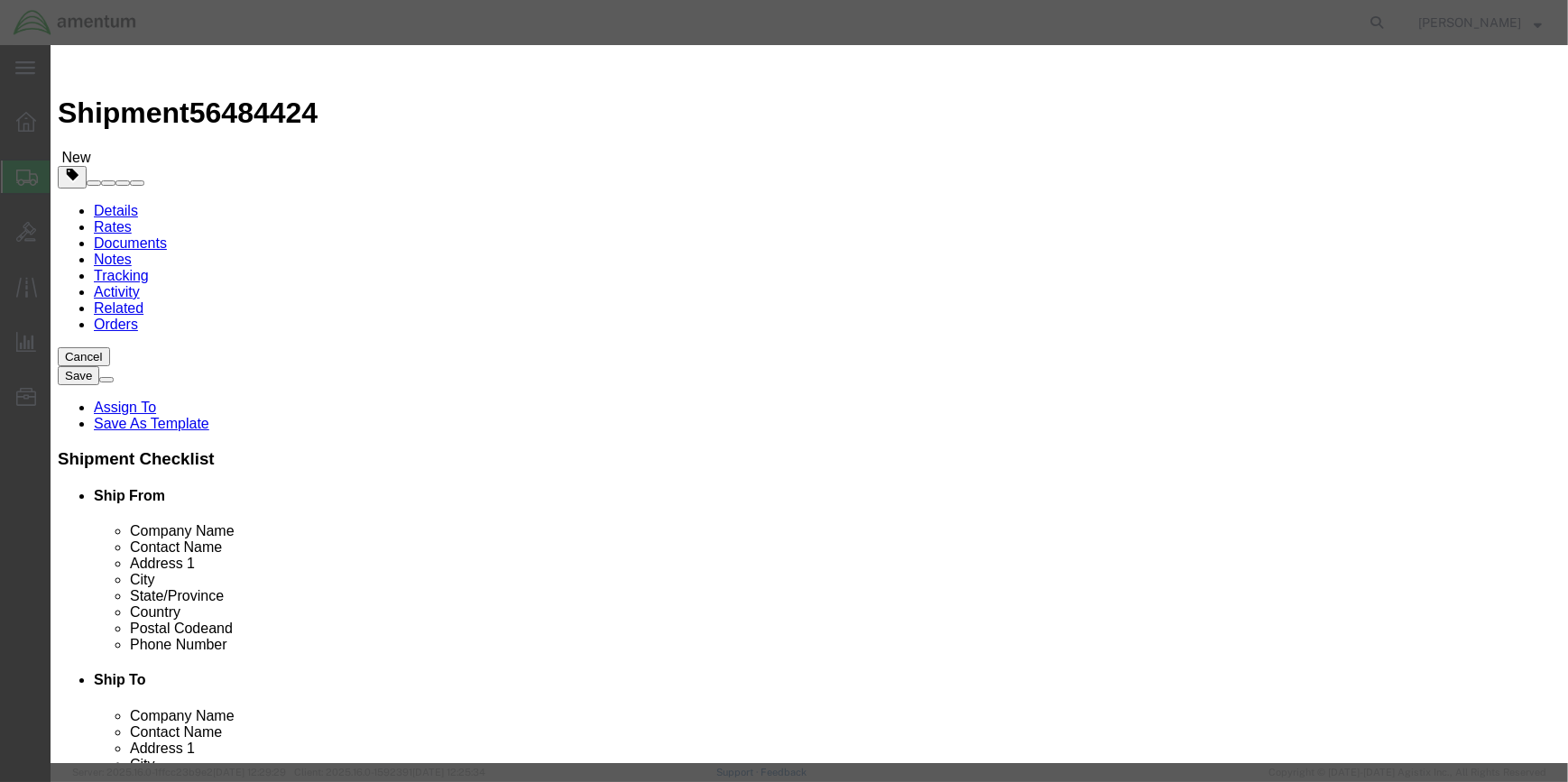
checkbox input "true"
click input "text"
type input "AIR,COMPRESSED"
click input "text"
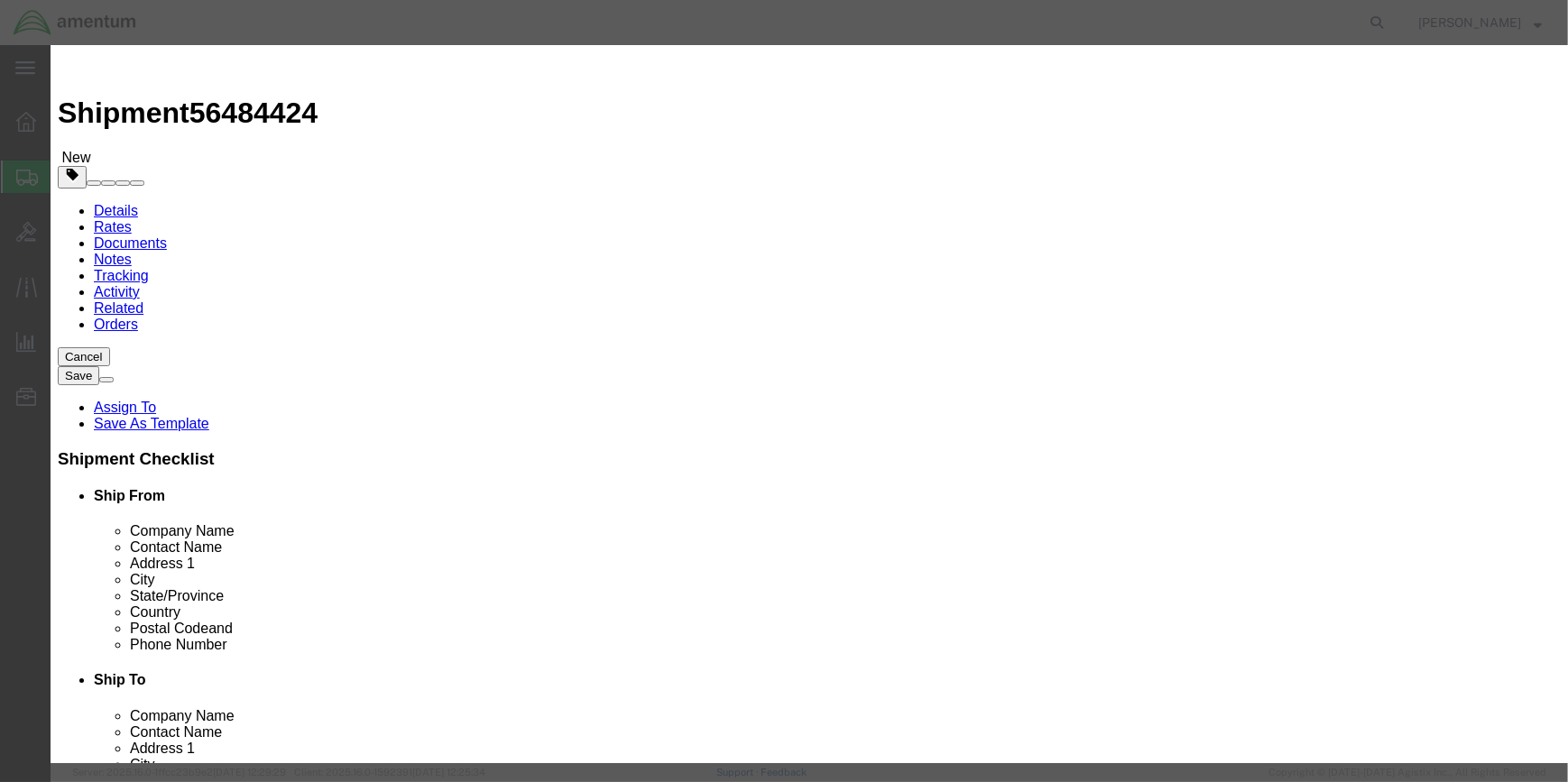
type input "1002"
select select "2.2 Non-Flammable Gas"
click select "Select 1 - Drums 2 - Reserved 3 - Jerricans 4 - Boxes 5 - Bags 6 - Composite Pa…"
select select "BOXES"
click select "Select 1 - Drums 2 - Reserved 3 - Jerricans 4 - Boxes 5 - Bags 6 - Composite Pa…"
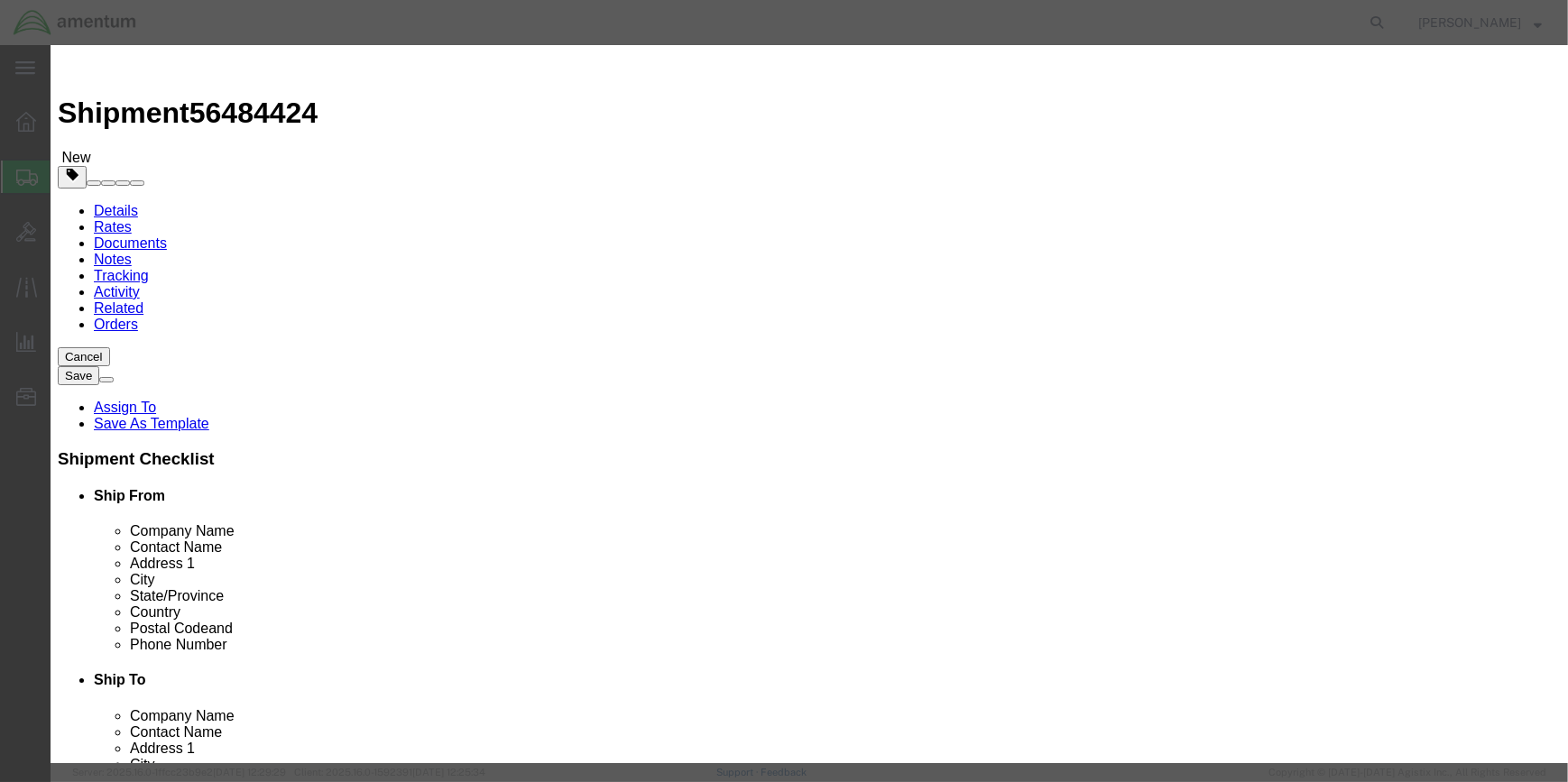
drag, startPoint x: 723, startPoint y: 518, endPoint x: 725, endPoint y: 506, distance: 12.2
click select "Container Material A - Steel (all types and surface treatments) B - Aluminum C …"
select select "FIBERBOARD"
click select "Container Material A - Steel (all types and surface treatments) B - Aluminum C …"
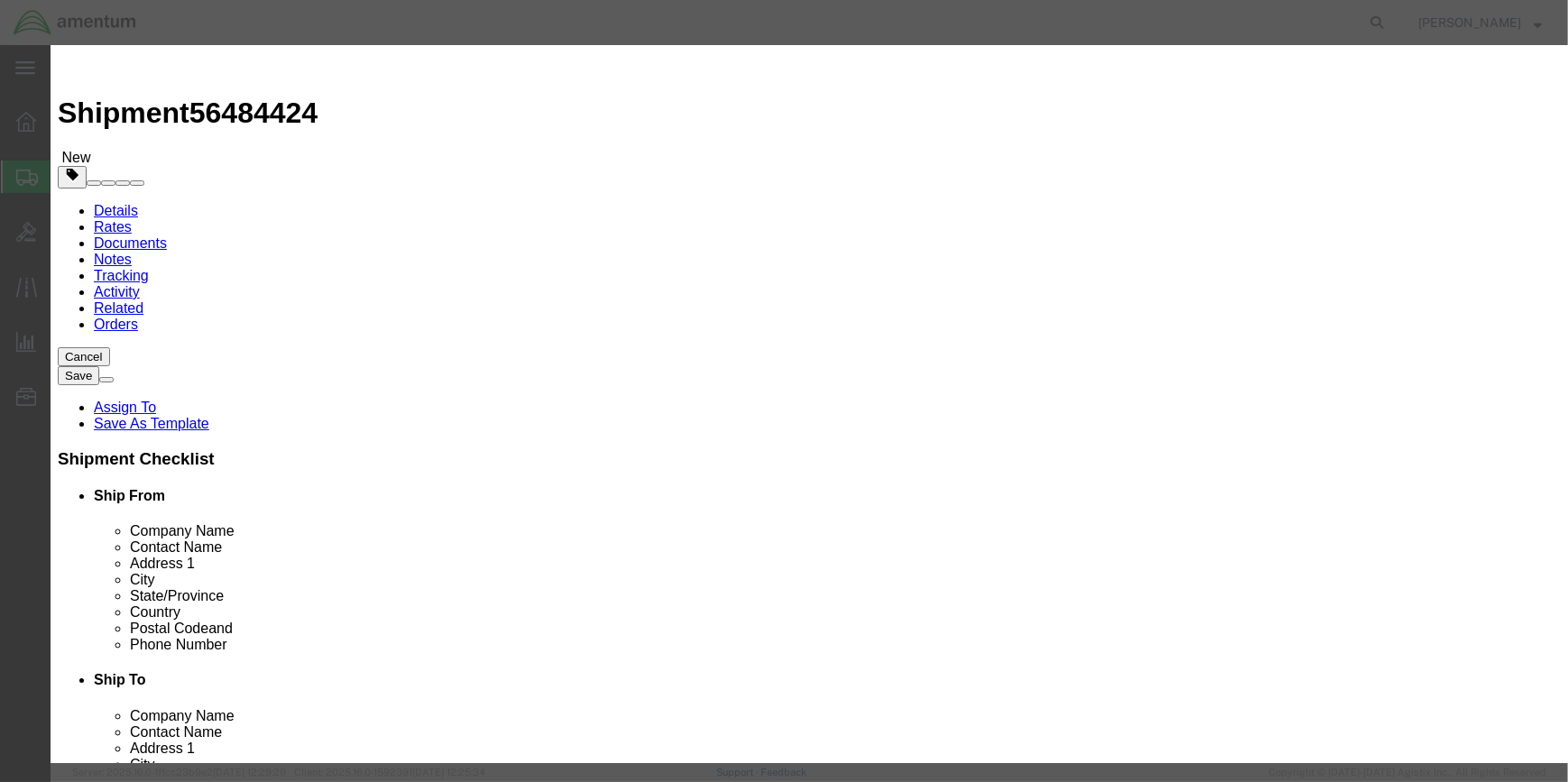
click input "text"
type input "200"
click input "text"
type input "4.0"
drag, startPoint x: 726, startPoint y: 478, endPoint x: 717, endPoint y: 480, distance: 9.2
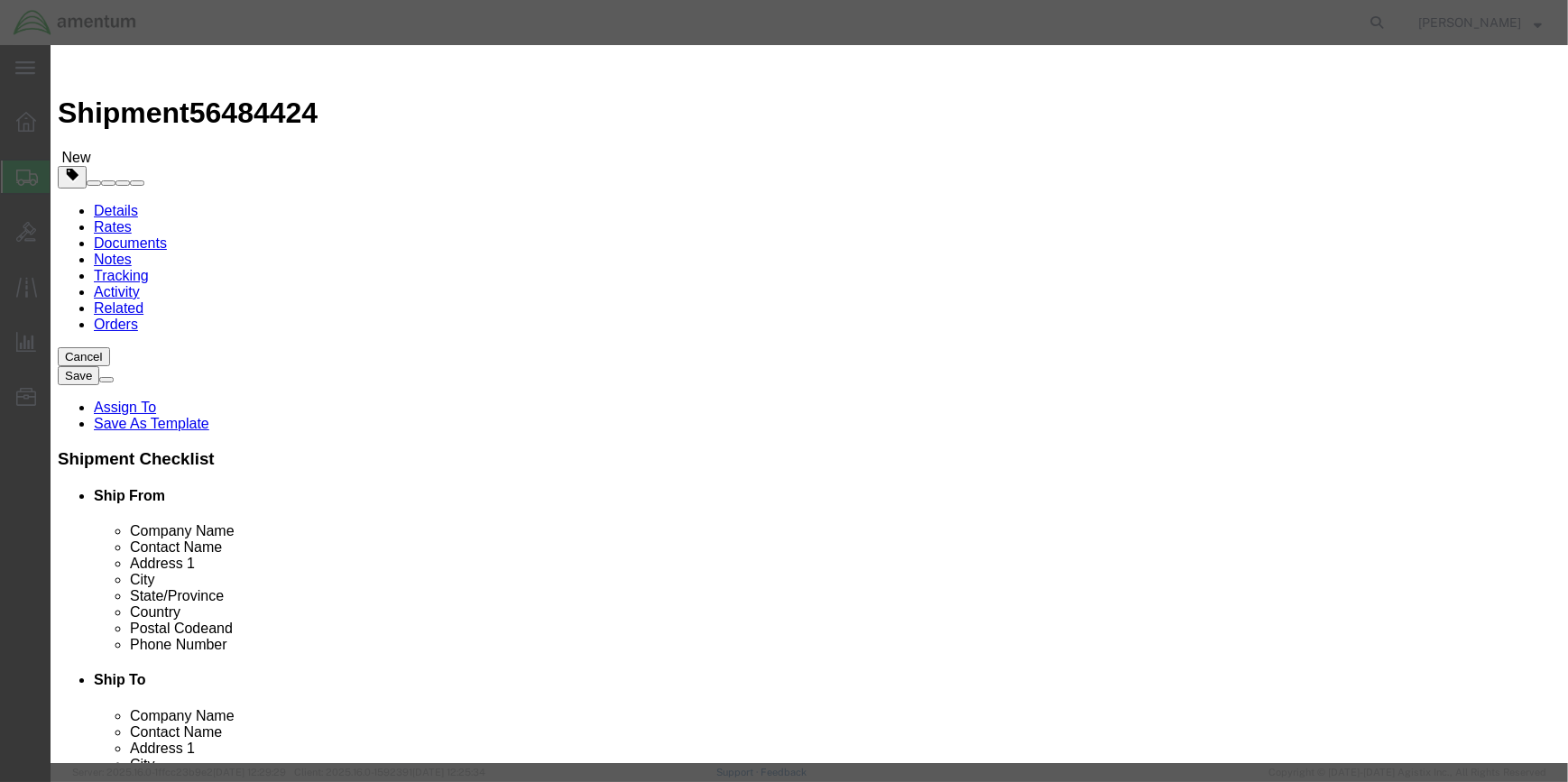
click select "Select curies gallons kgs lbs liters milliliters"
select select "KGS"
click select "Select curies gallons kgs lbs liters milliliters"
click input "text"
type input "CHEMTREC"
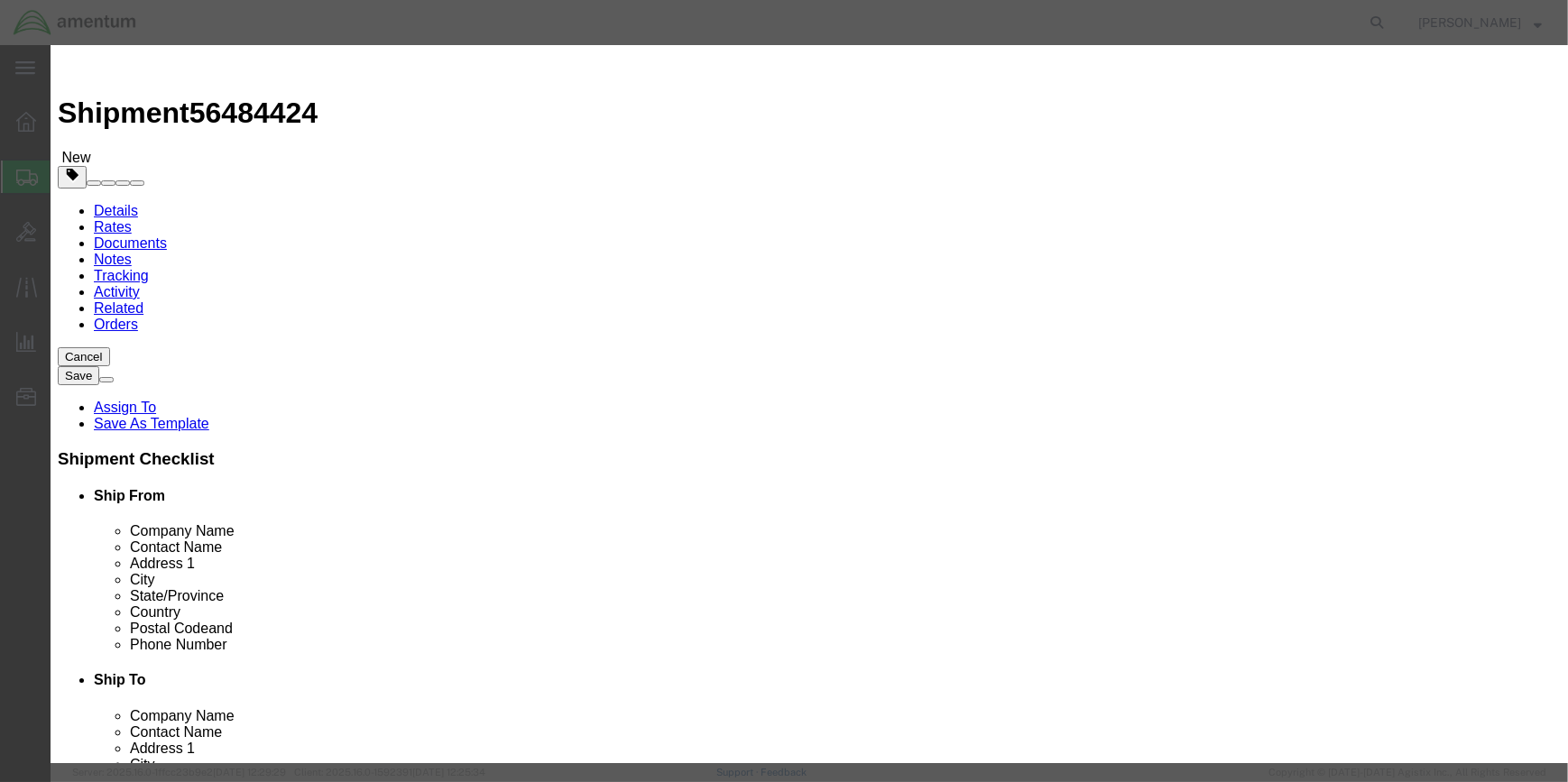
type input "CCN 216832"
type input "[PHONE_NUMBER]"
drag, startPoint x: 1123, startPoint y: 619, endPoint x: 1095, endPoint y: 589, distance: 41.0
click button "Save & Close"
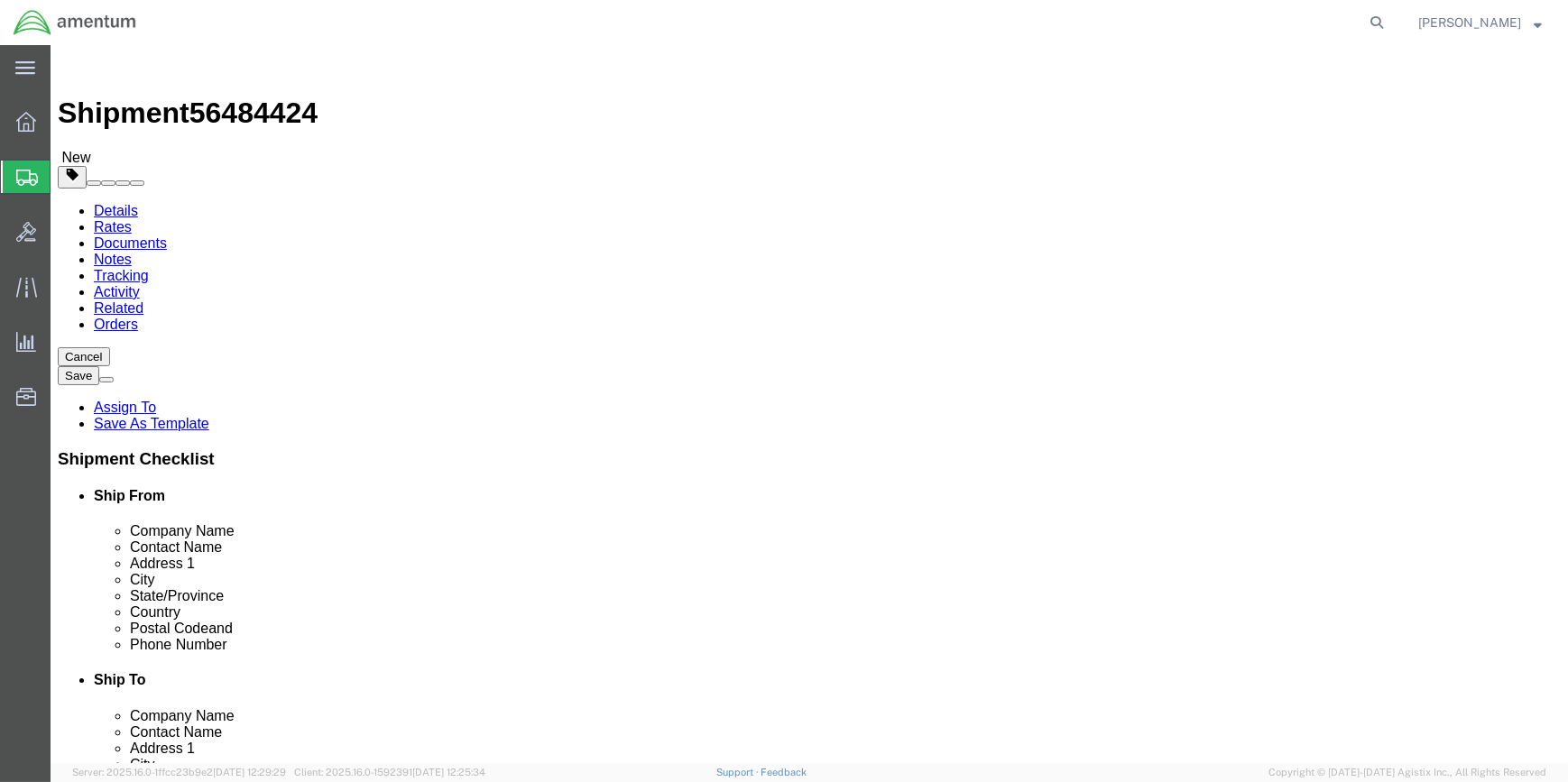
drag, startPoint x: 1328, startPoint y: 686, endPoint x: 1293, endPoint y: 667, distance: 39.8
click button "Rate Shipment"
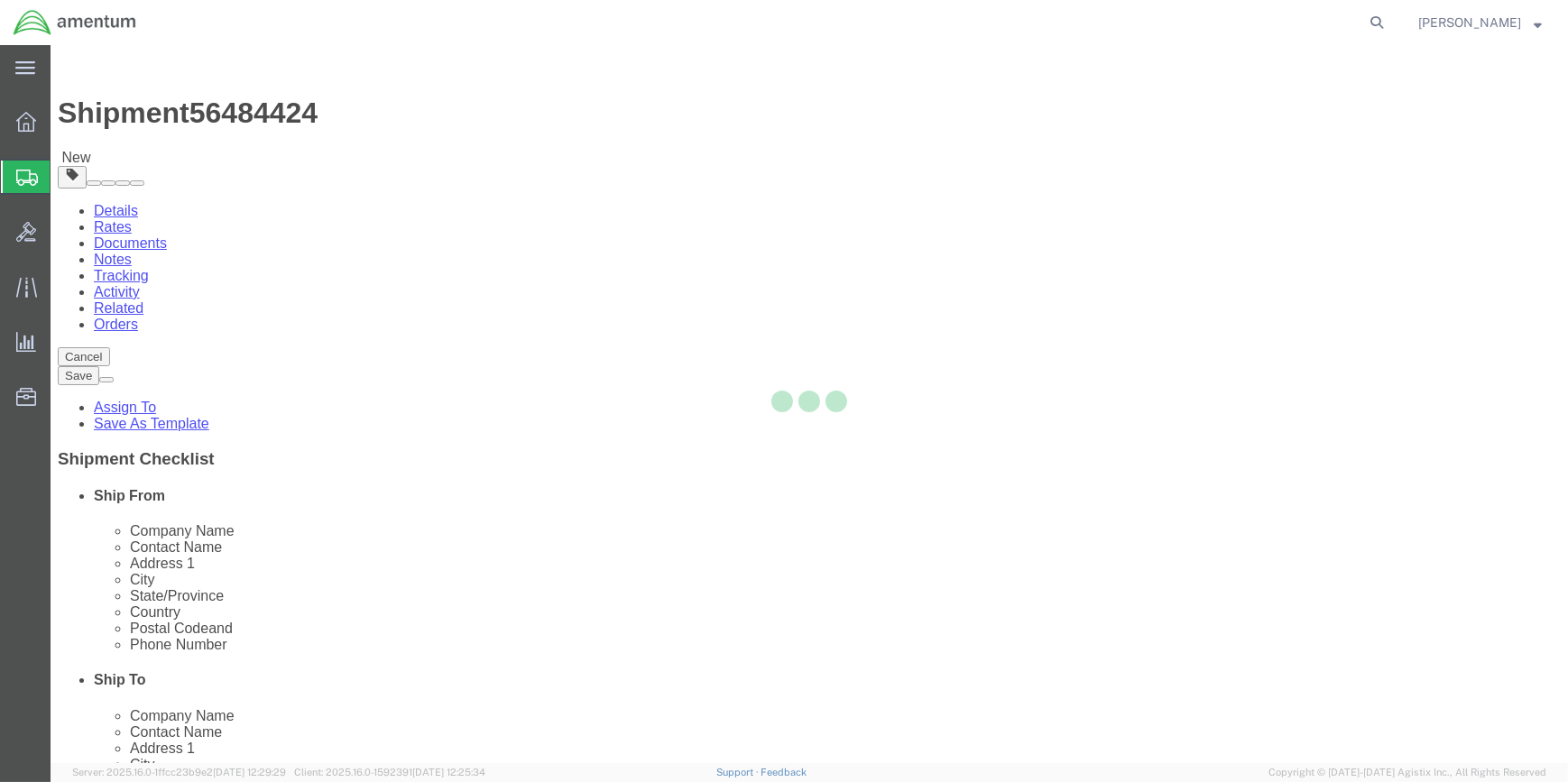
select select "49914"
select select "49929"
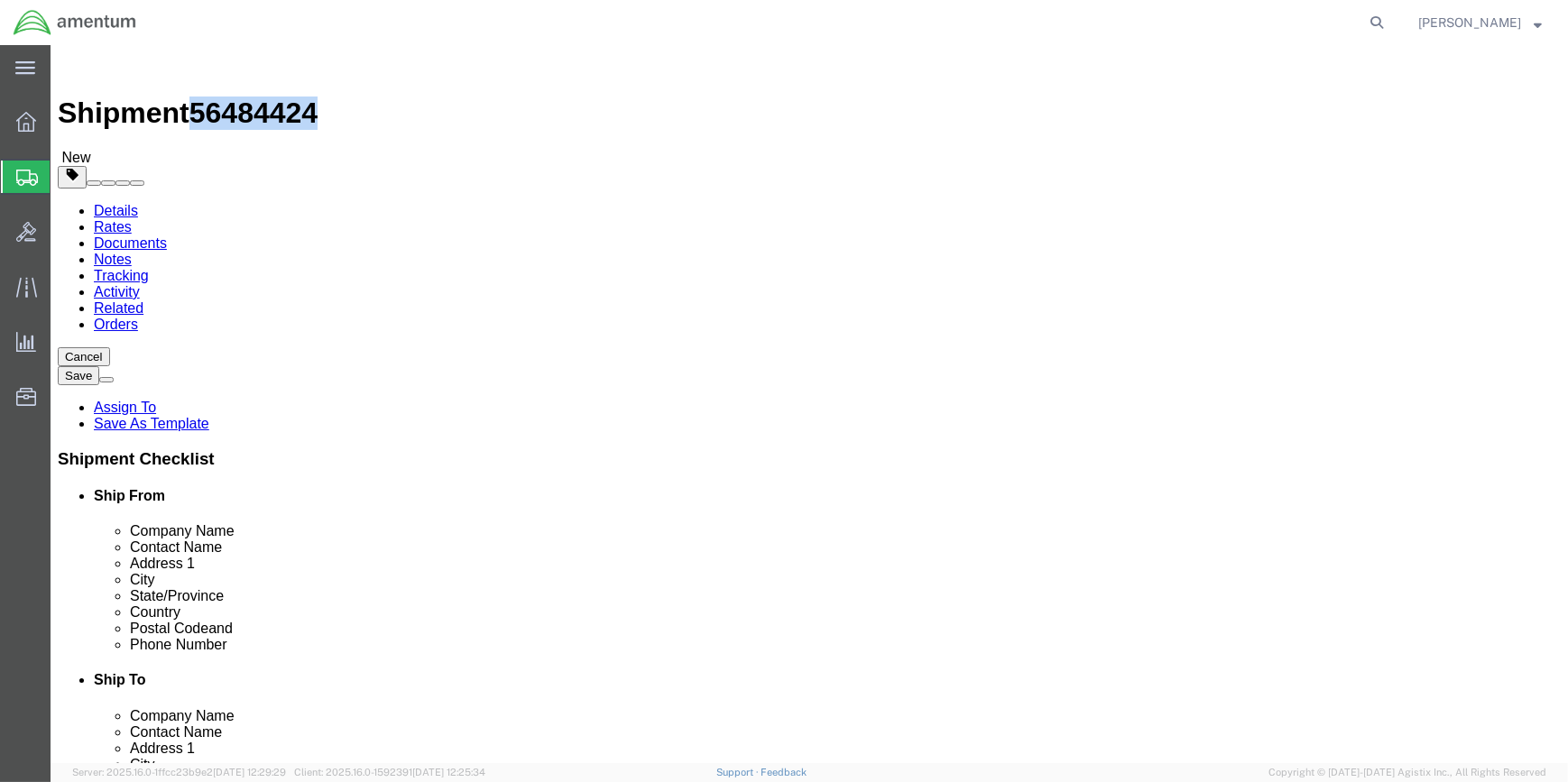
drag, startPoint x: 155, startPoint y: 18, endPoint x: 257, endPoint y: 19, distance: 102.0
click div "Shipment 56484424 New"
drag, startPoint x: 256, startPoint y: 19, endPoint x: 211, endPoint y: 18, distance: 45.0
copy span "56484424"
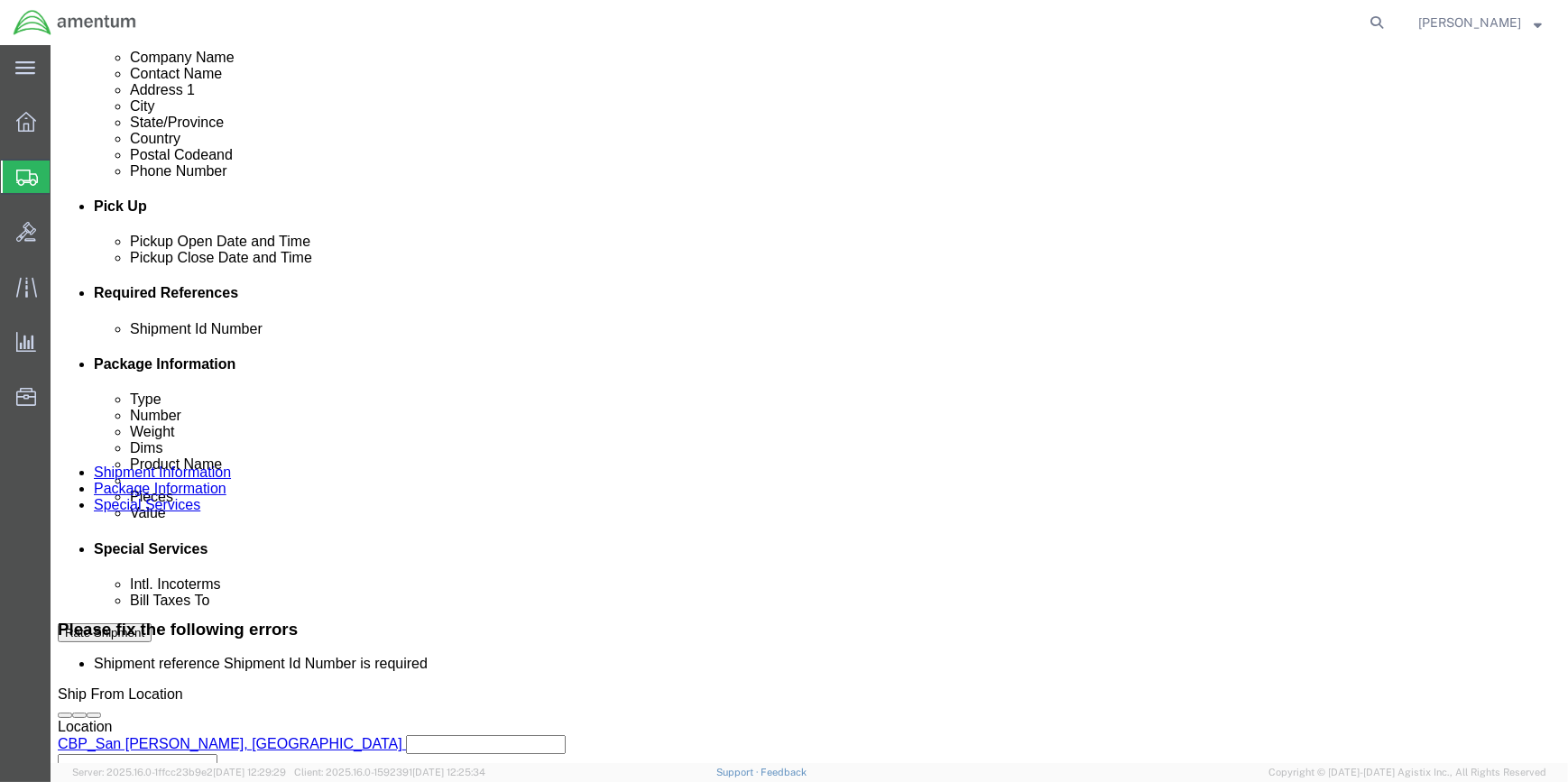
scroll to position [820, 0]
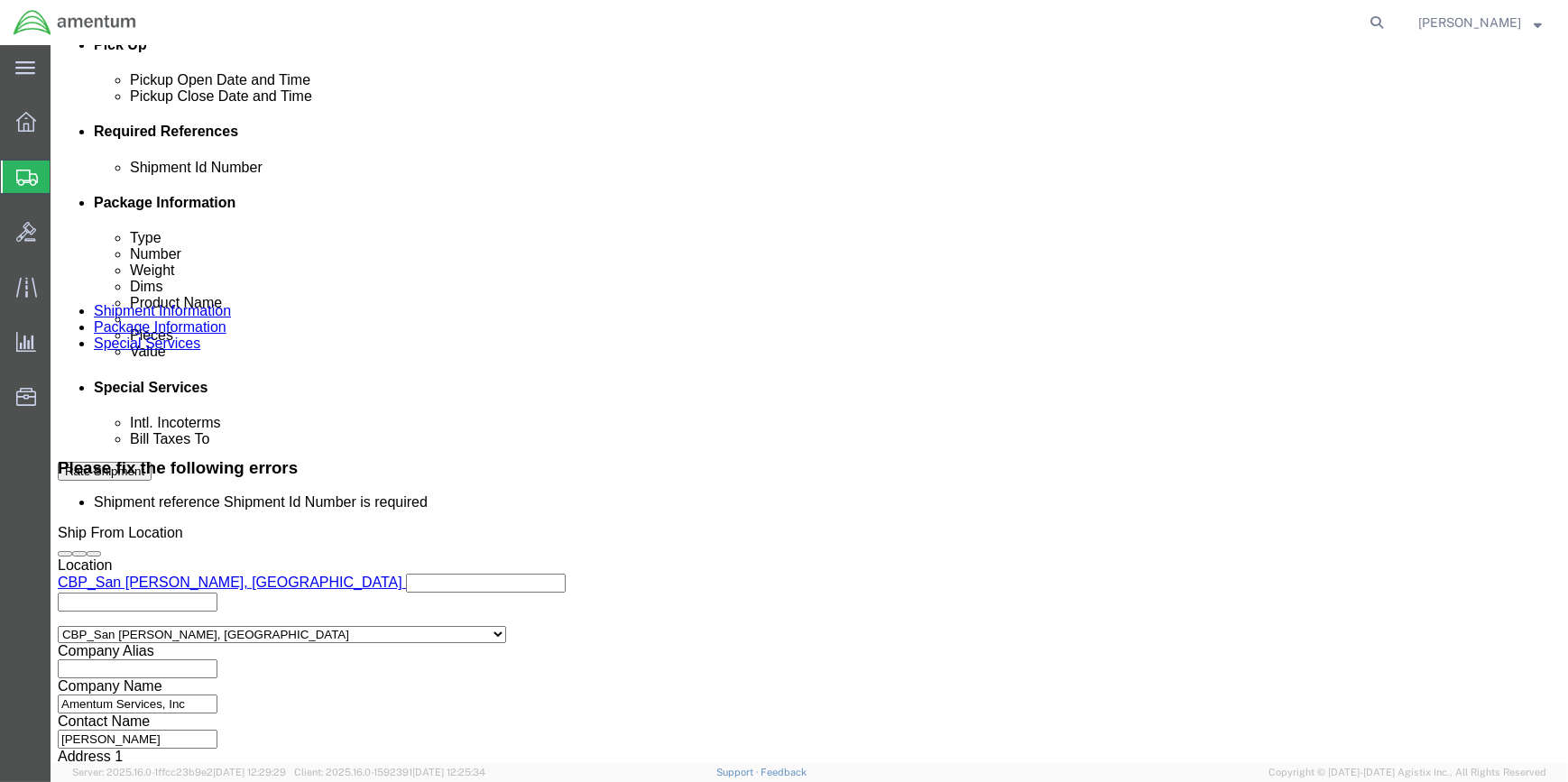
click input "text"
paste input "56484424"
type input "56484424"
click icon
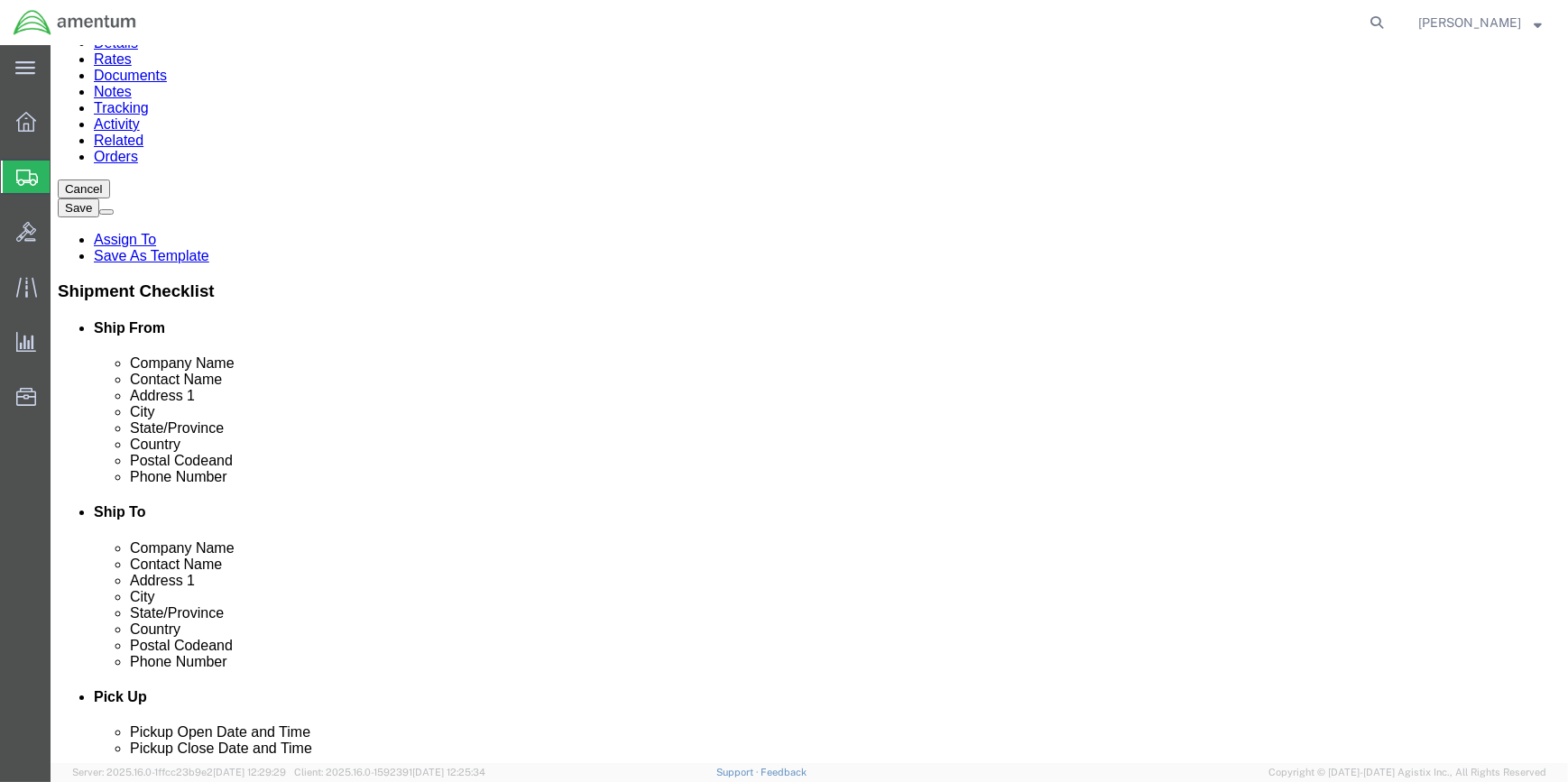
click button "Rate Shipment"
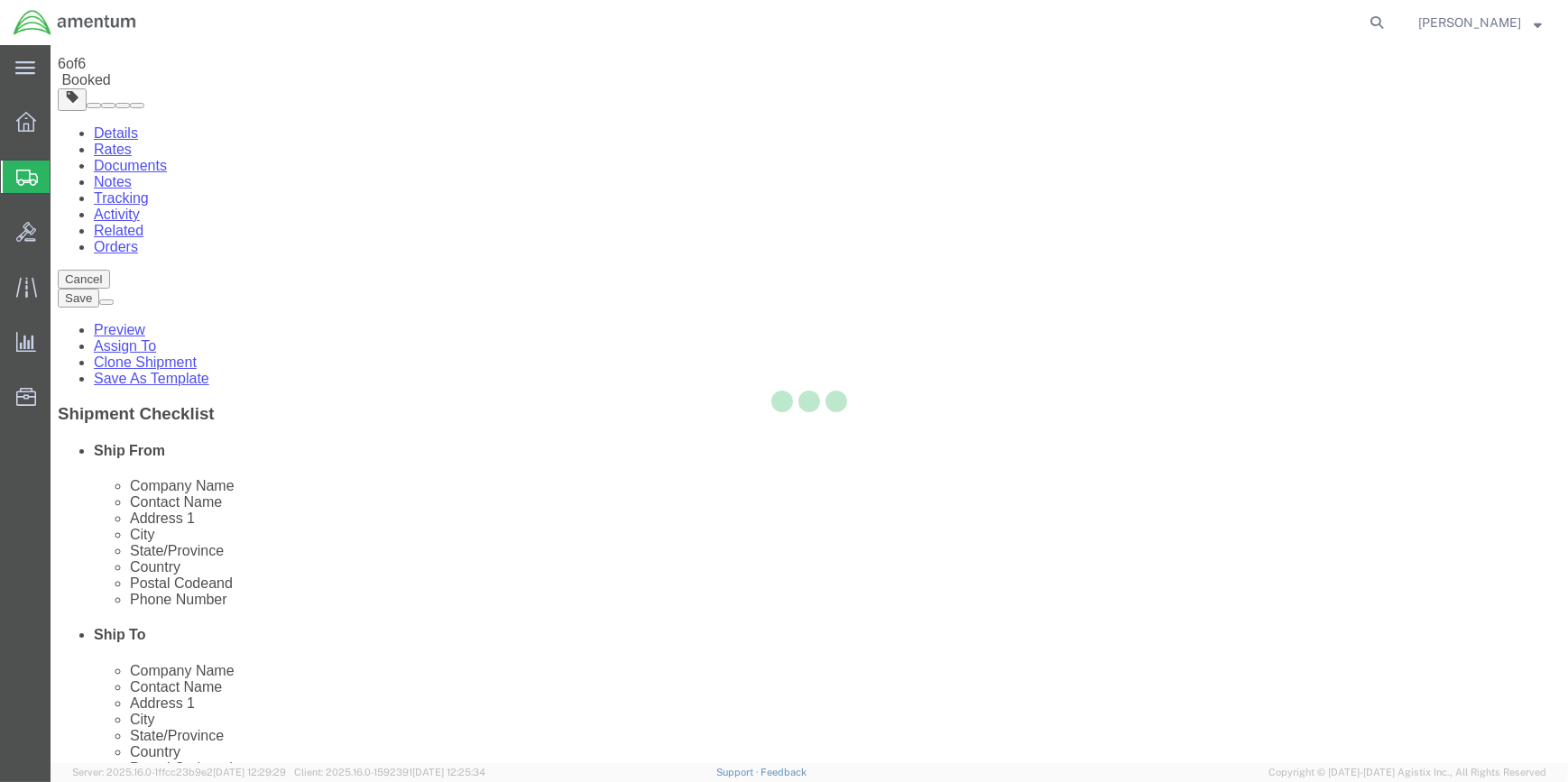
scroll to position [0, 0]
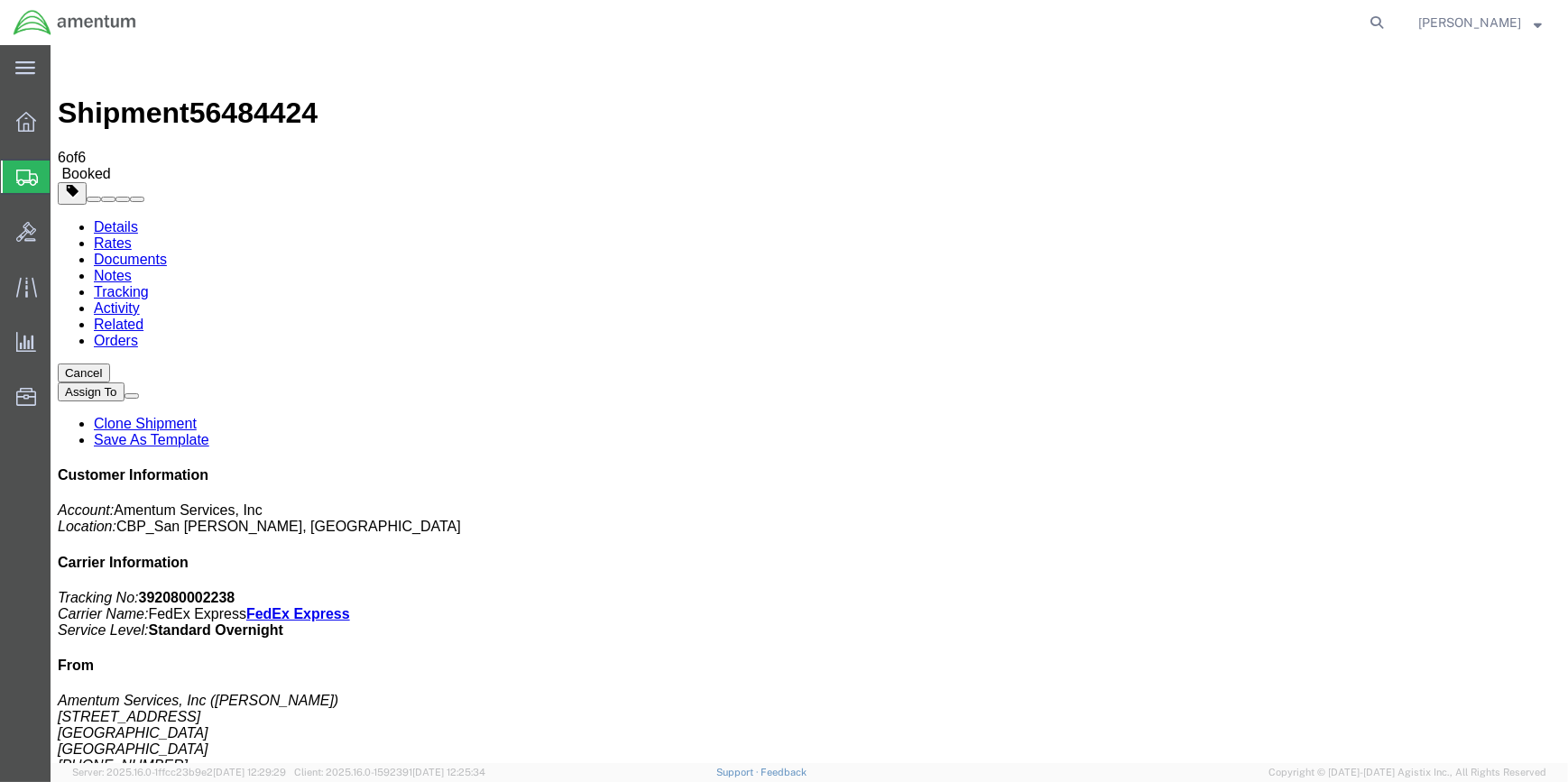
drag, startPoint x: 663, startPoint y: 427, endPoint x: 708, endPoint y: 326, distance: 110.6
